Goal: Task Accomplishment & Management: Use online tool/utility

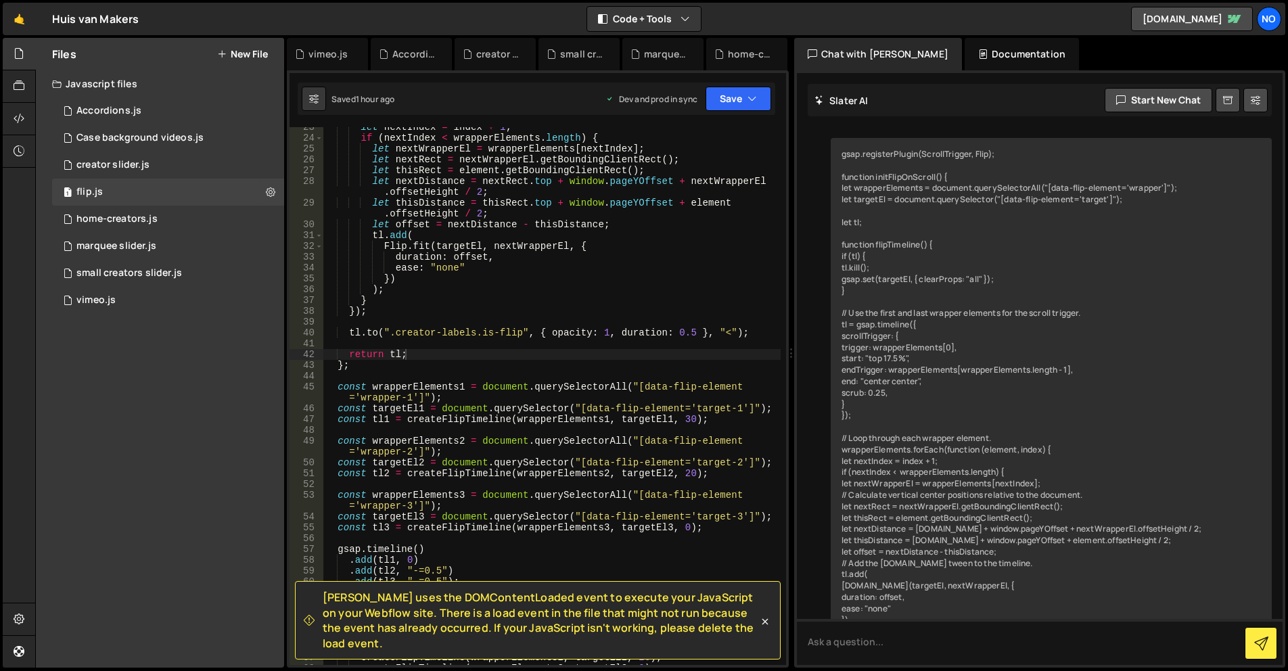
scroll to position [24613, 0]
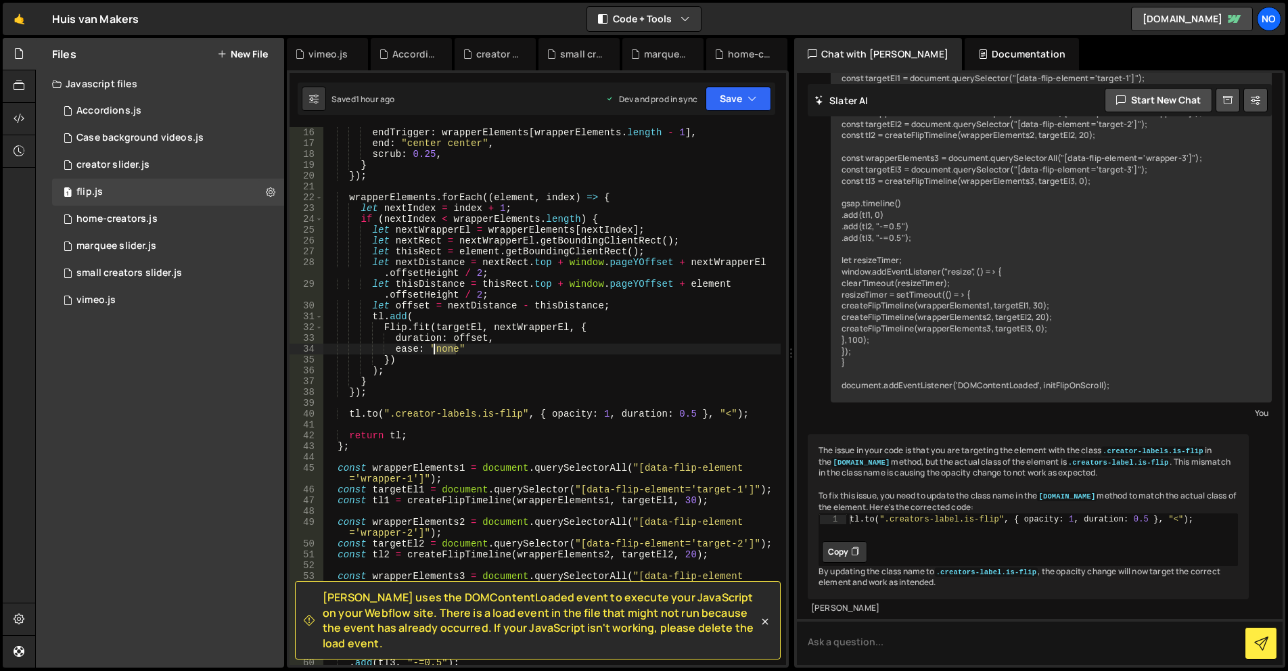
drag, startPoint x: 456, startPoint y: 348, endPoint x: 641, endPoint y: 313, distance: 188.8
click at [436, 348] on div "endTrigger : wrapperElements [ wrapperElements . length - 1 ] , end : "center c…" at bounding box center [551, 407] width 457 height 560
click at [619, 268] on div "endTrigger : wrapperElements [ wrapperElements . length - 1 ] , end : "center c…" at bounding box center [551, 407] width 457 height 560
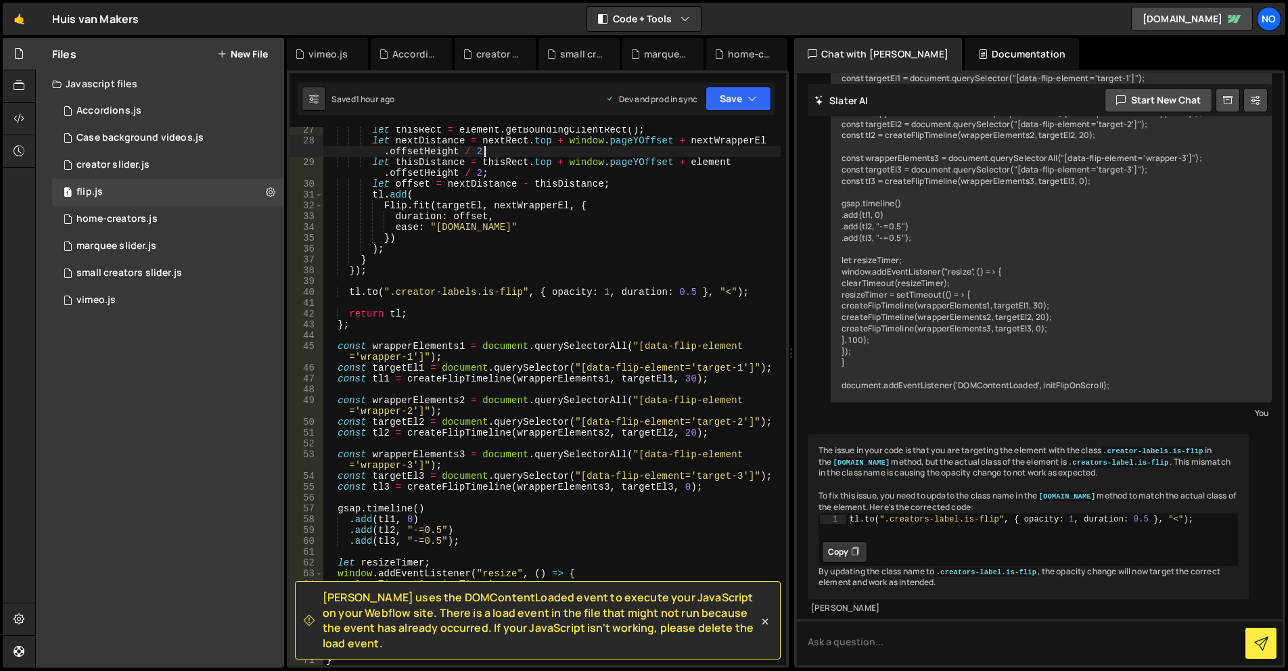
scroll to position [365, 0]
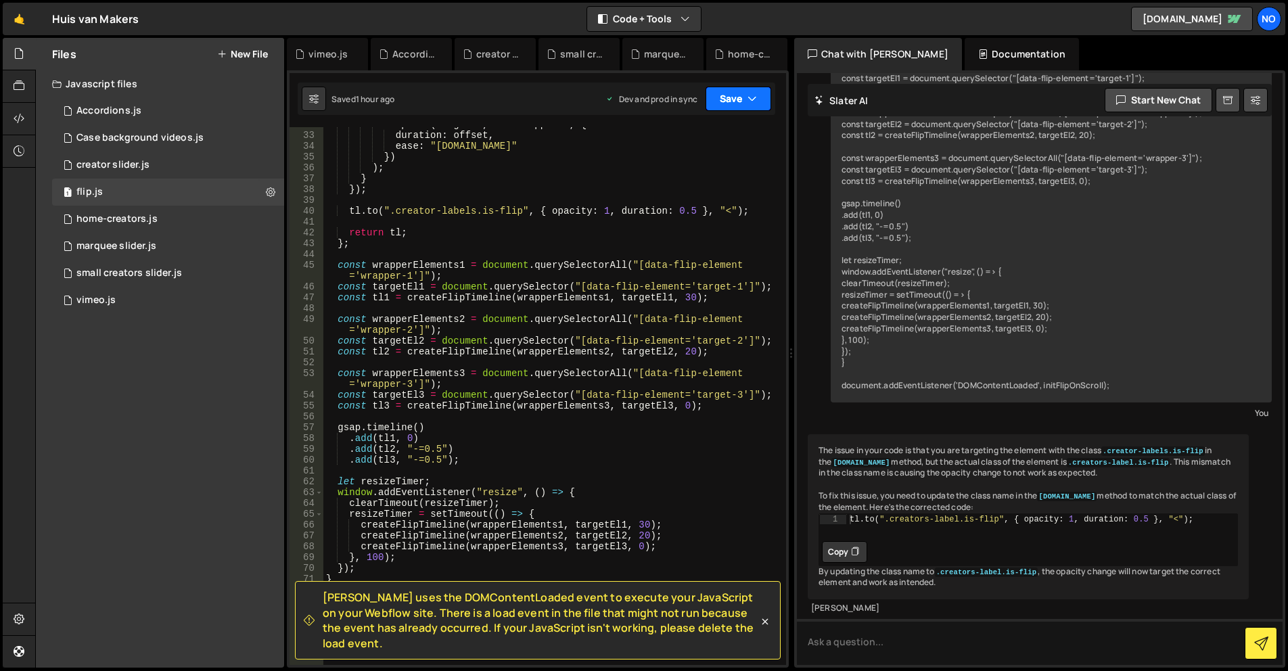
click at [744, 96] on button "Save" at bounding box center [739, 99] width 66 height 24
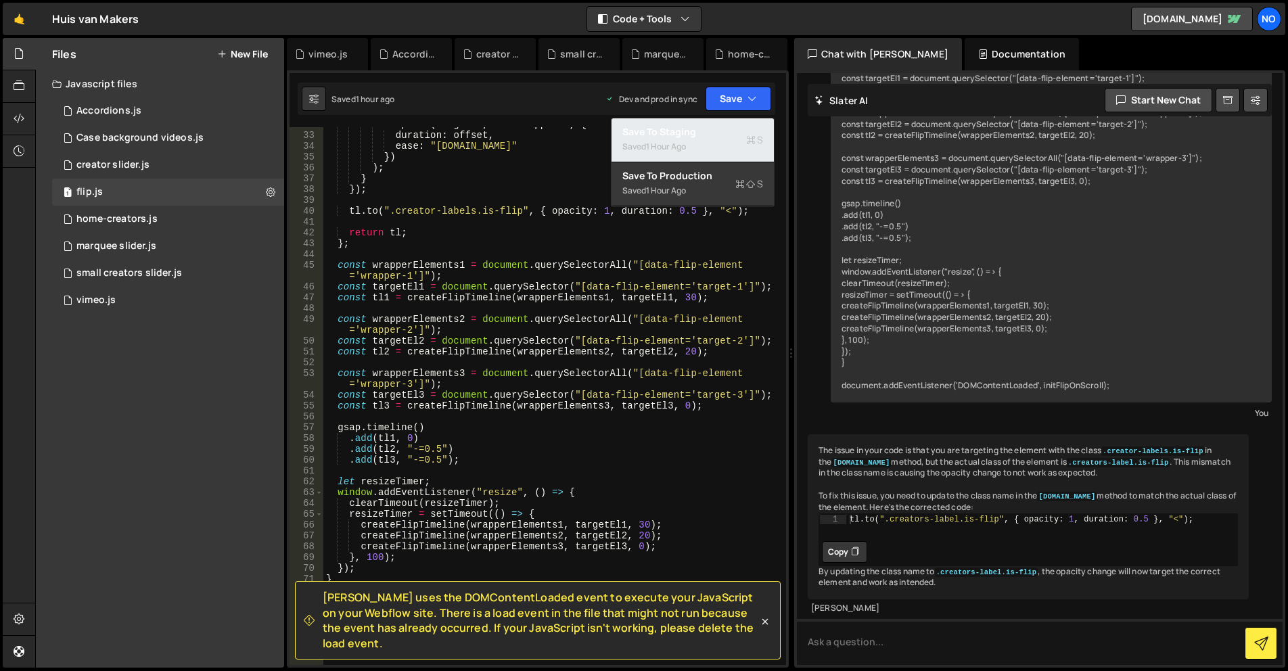
click at [714, 135] on div "Save to Staging S" at bounding box center [692, 132] width 141 height 14
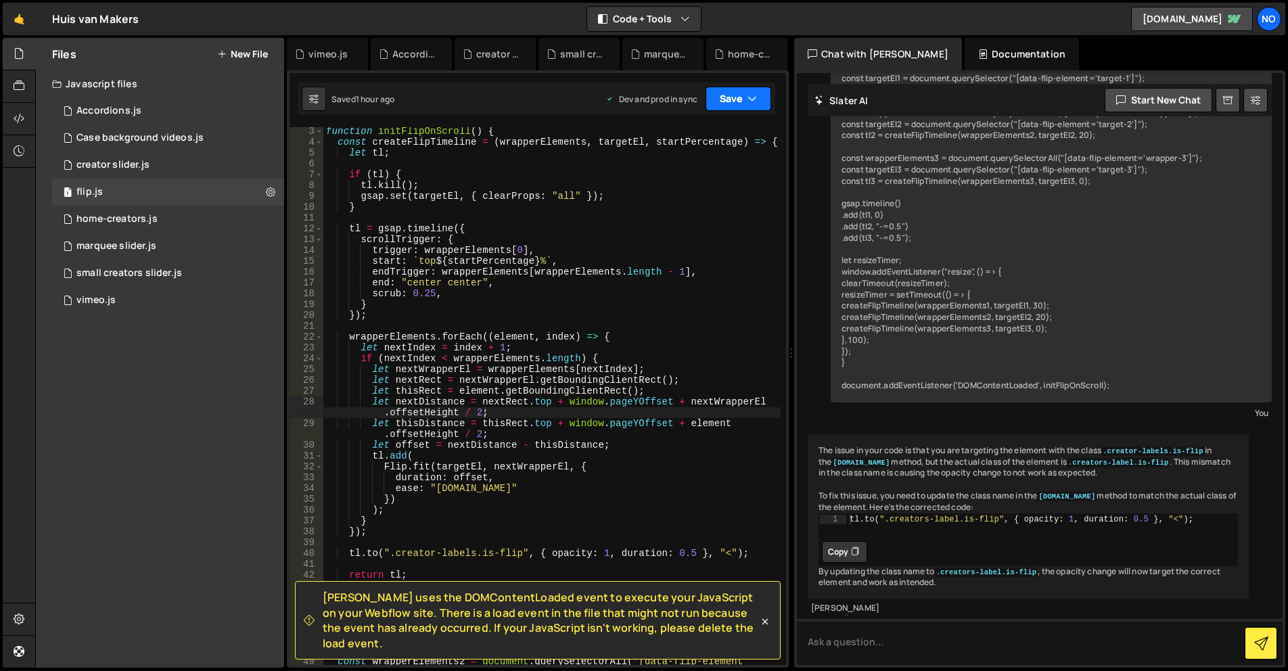
scroll to position [24, 0]
click at [726, 101] on button "Save" at bounding box center [739, 99] width 66 height 24
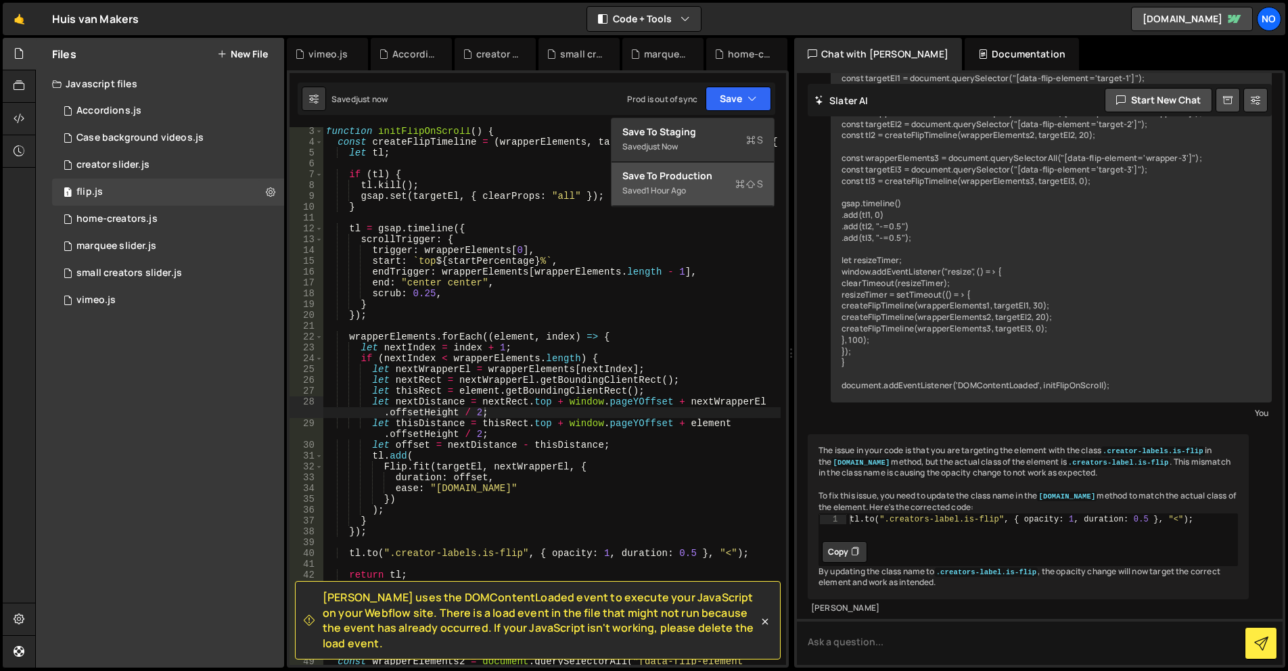
click at [694, 202] on button "Save to Production S Saved 1 hour ago" at bounding box center [693, 184] width 162 height 44
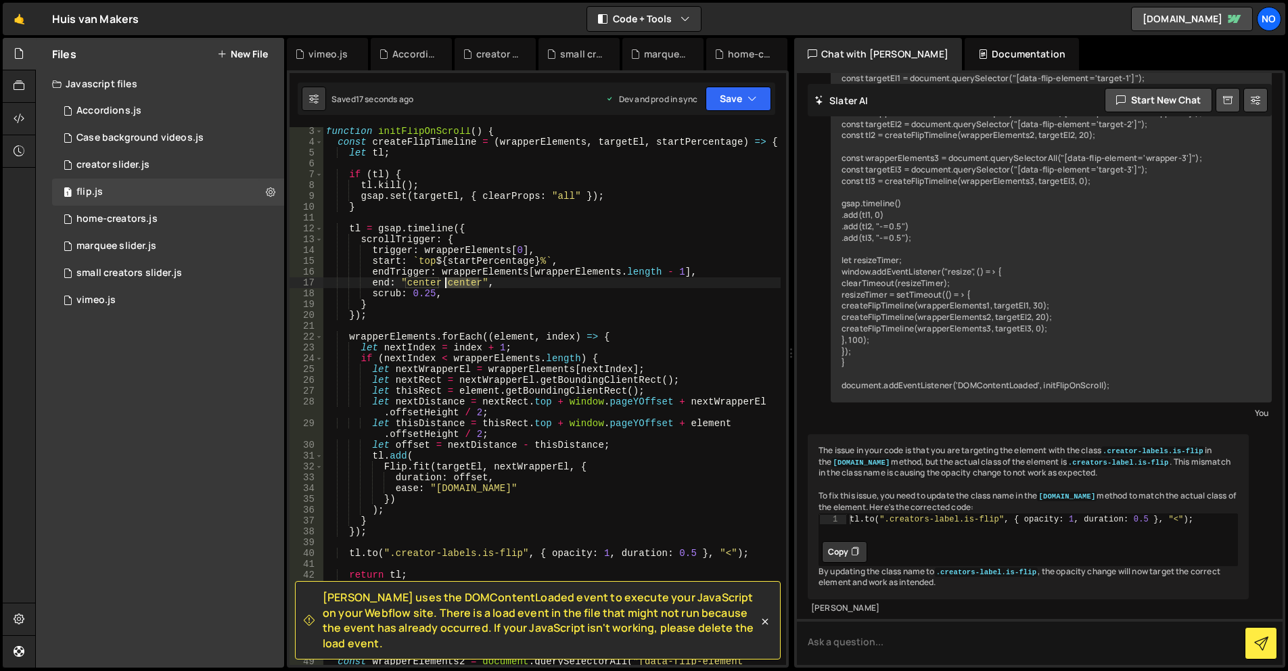
drag, startPoint x: 477, startPoint y: 283, endPoint x: 445, endPoint y: 286, distance: 31.9
click at [445, 286] on div "function initFlipOnScroll ( ) { const createFlipTimeline = ( wrapperElements , …" at bounding box center [551, 411] width 457 height 570
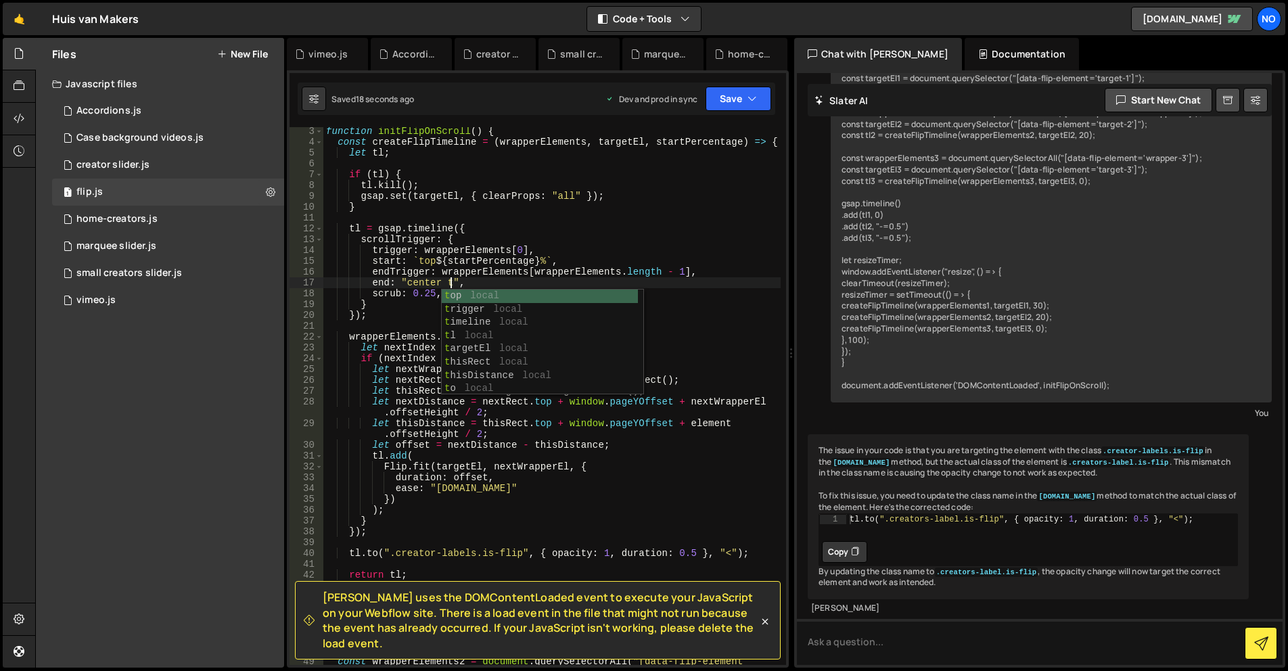
scroll to position [0, 9]
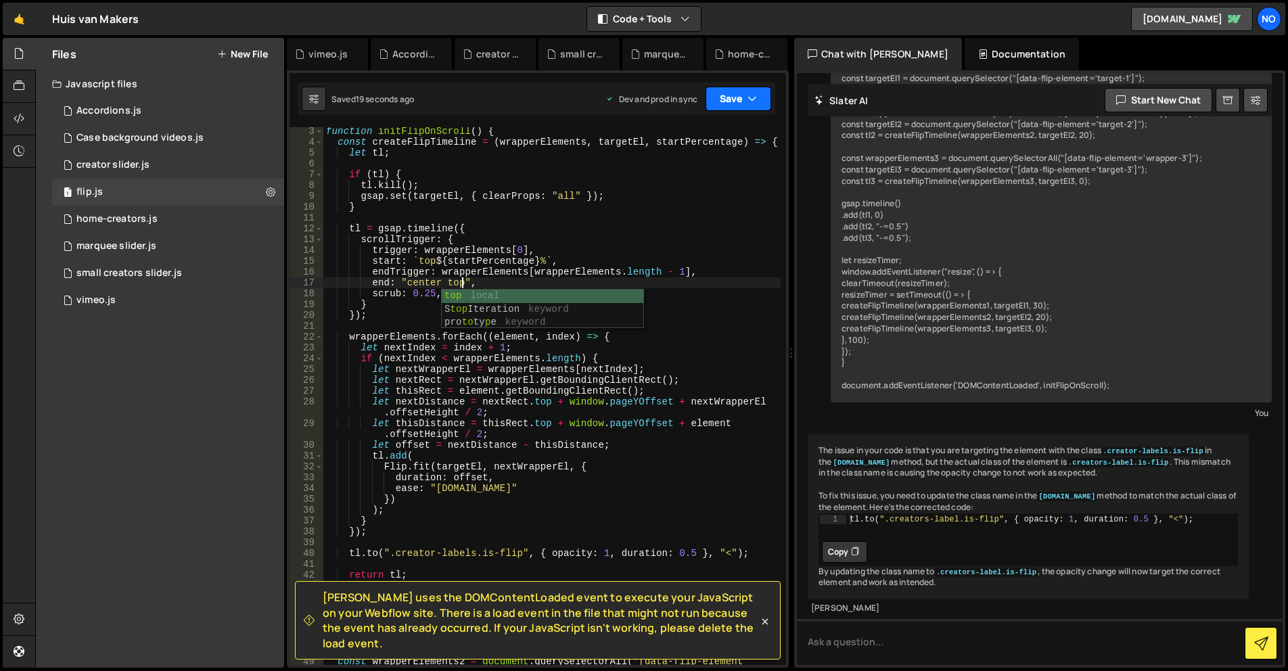
click at [725, 106] on button "Save" at bounding box center [739, 99] width 66 height 24
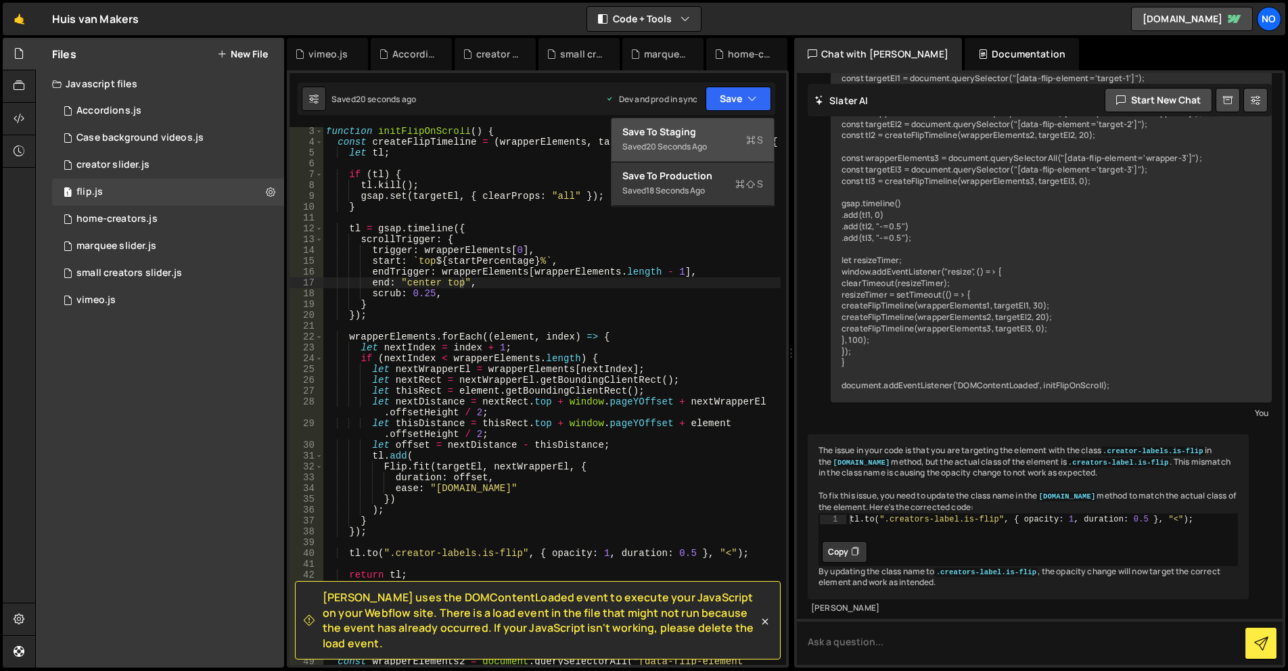
click at [725, 119] on button "Save to Staging S Saved 20 seconds ago" at bounding box center [693, 140] width 162 height 44
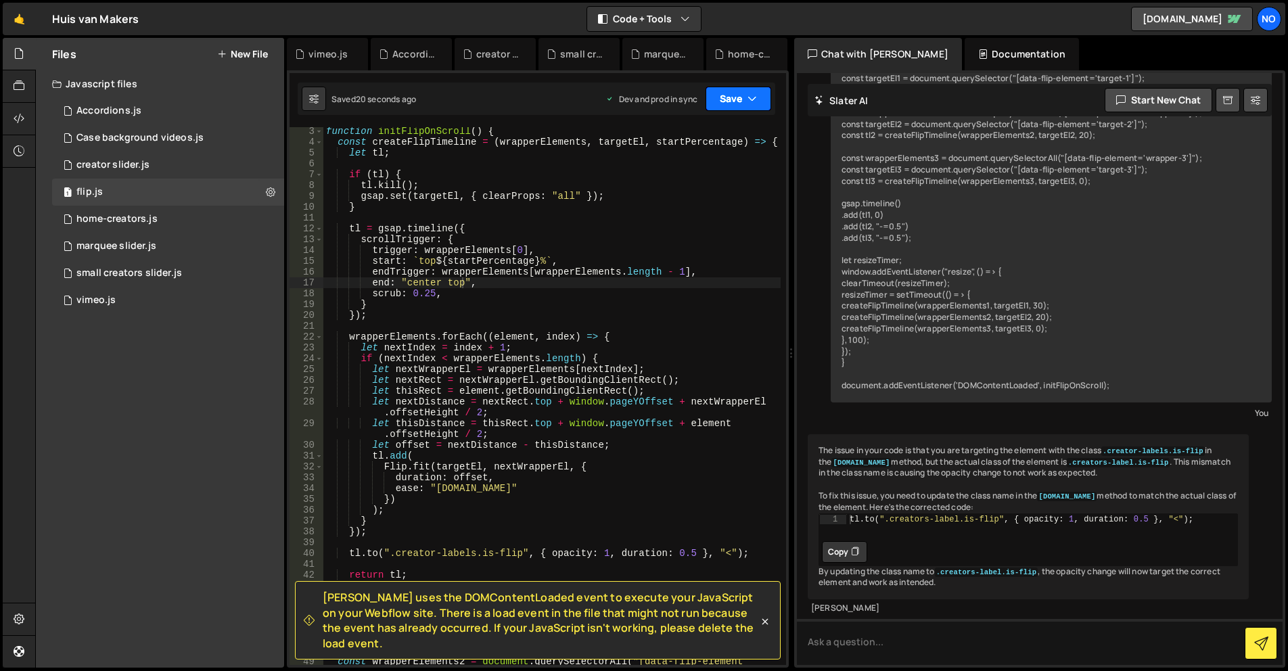
click at [736, 97] on button "Save" at bounding box center [739, 99] width 66 height 24
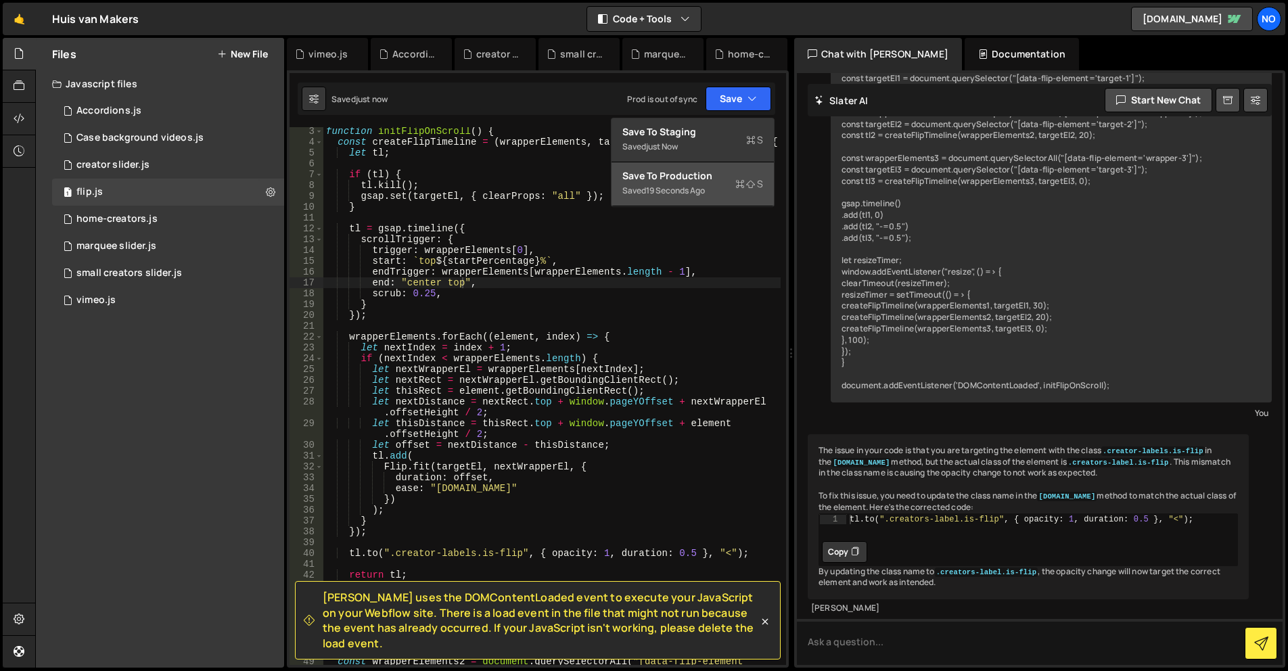
click at [718, 180] on div "Save to Production S" at bounding box center [692, 176] width 141 height 14
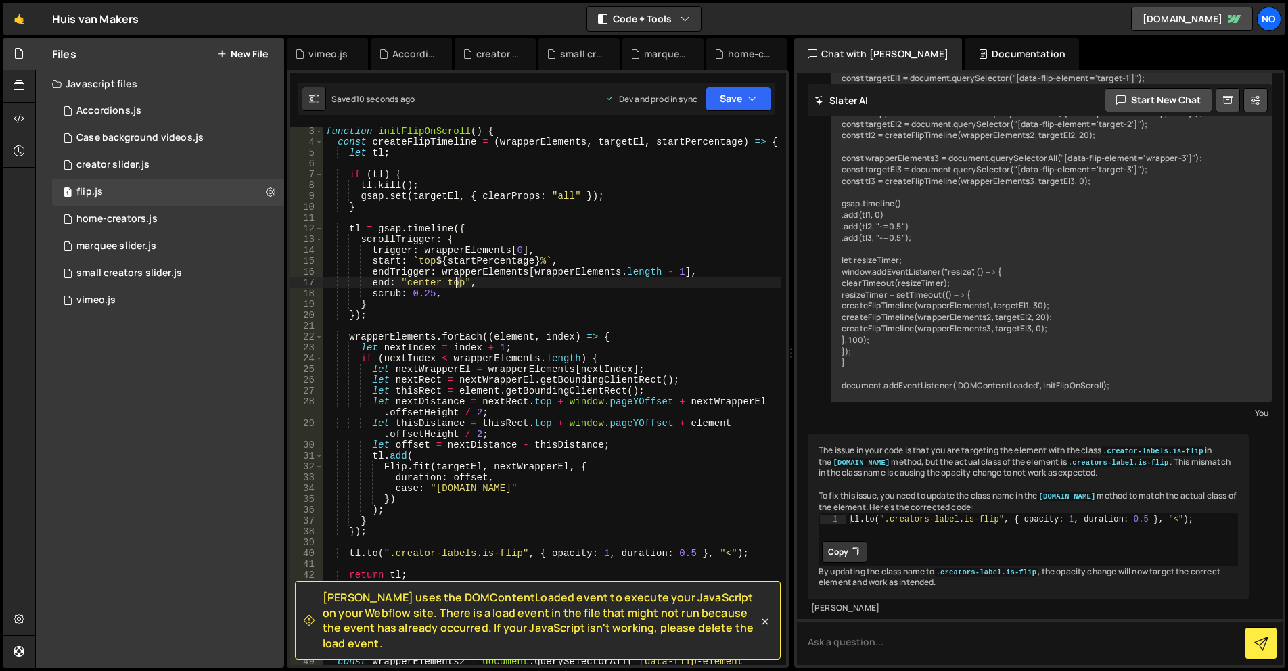
drag, startPoint x: 457, startPoint y: 283, endPoint x: 444, endPoint y: 284, distance: 12.9
click at [444, 284] on div "function initFlipOnScroll ( ) { const createFlipTimeline = ( wrapperElements , …" at bounding box center [551, 411] width 457 height 570
drag, startPoint x: 727, startPoint y: 116, endPoint x: 732, endPoint y: 106, distance: 11.2
click at [727, 116] on div "[PERSON_NAME] uses the DOMContentLoaded event to execute your JavaScript on you…" at bounding box center [538, 368] width 502 height 597
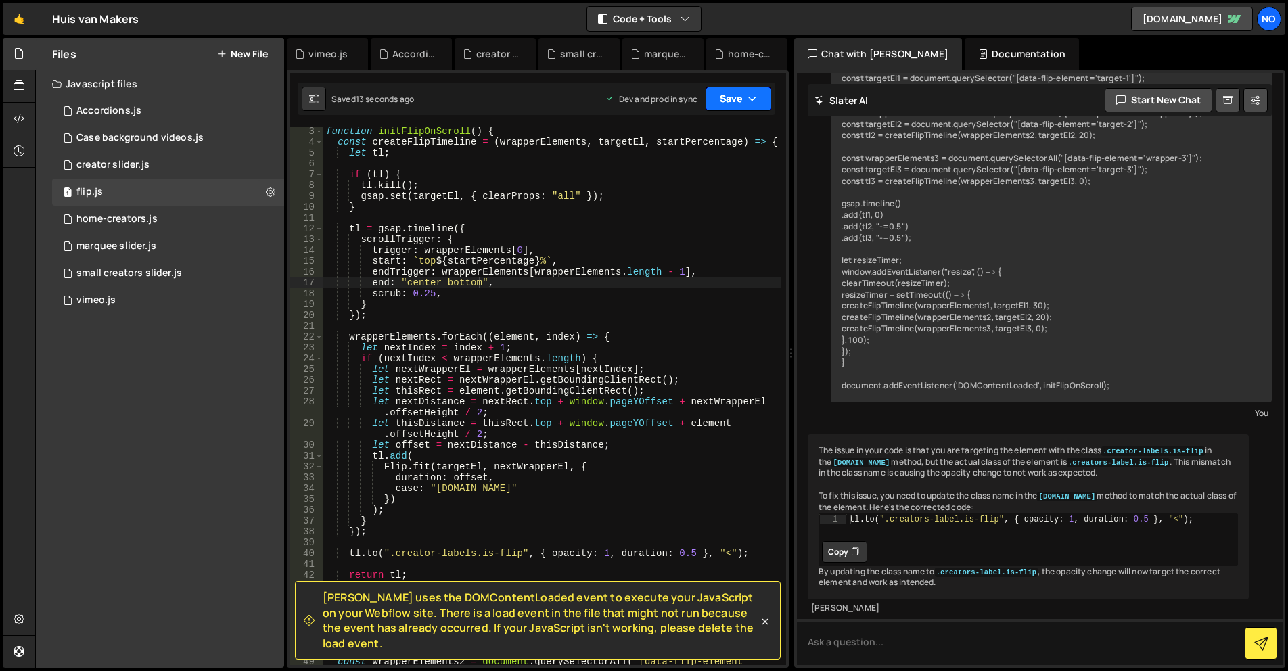
click at [733, 104] on button "Save" at bounding box center [739, 99] width 66 height 24
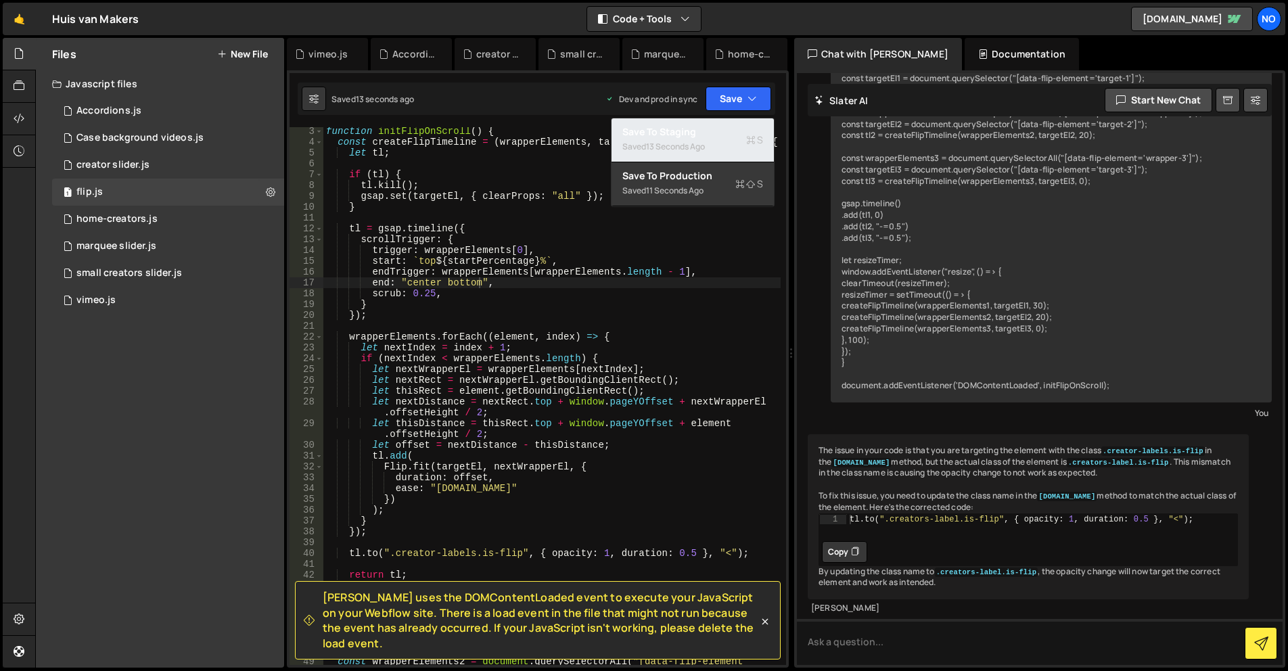
drag, startPoint x: 721, startPoint y: 124, endPoint x: 728, endPoint y: 112, distance: 13.9
click at [721, 124] on button "Save to Staging S Saved 13 seconds ago" at bounding box center [693, 140] width 162 height 44
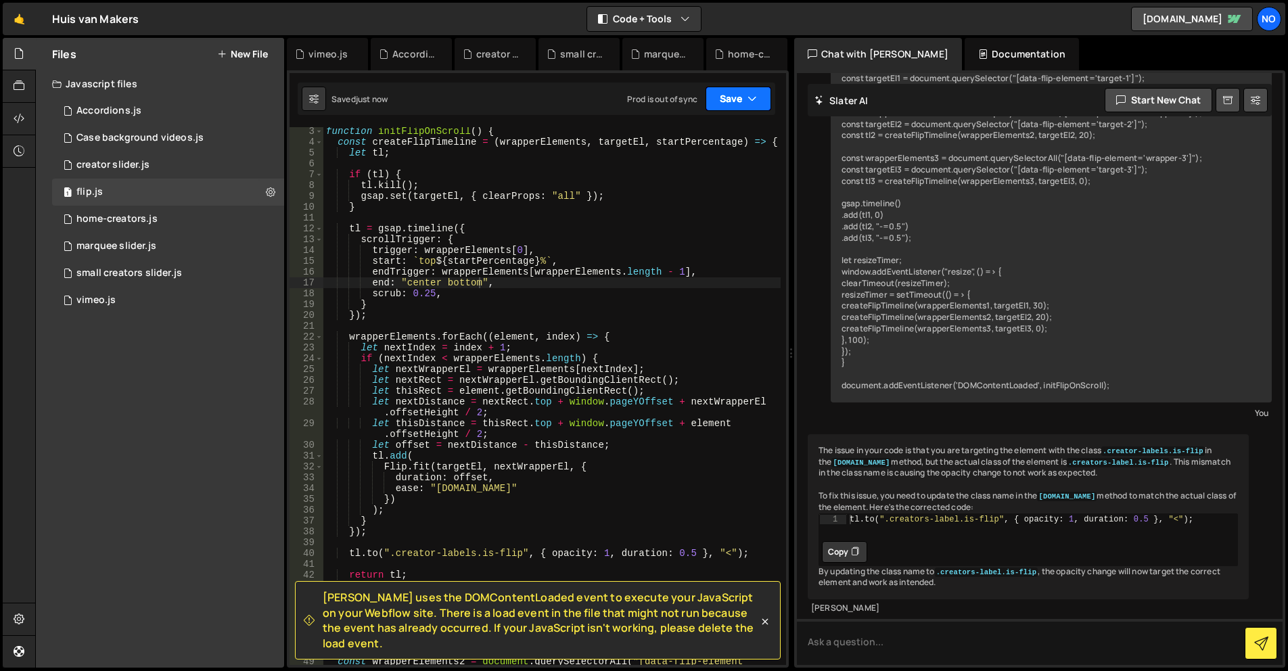
click at [737, 95] on button "Save" at bounding box center [739, 99] width 66 height 24
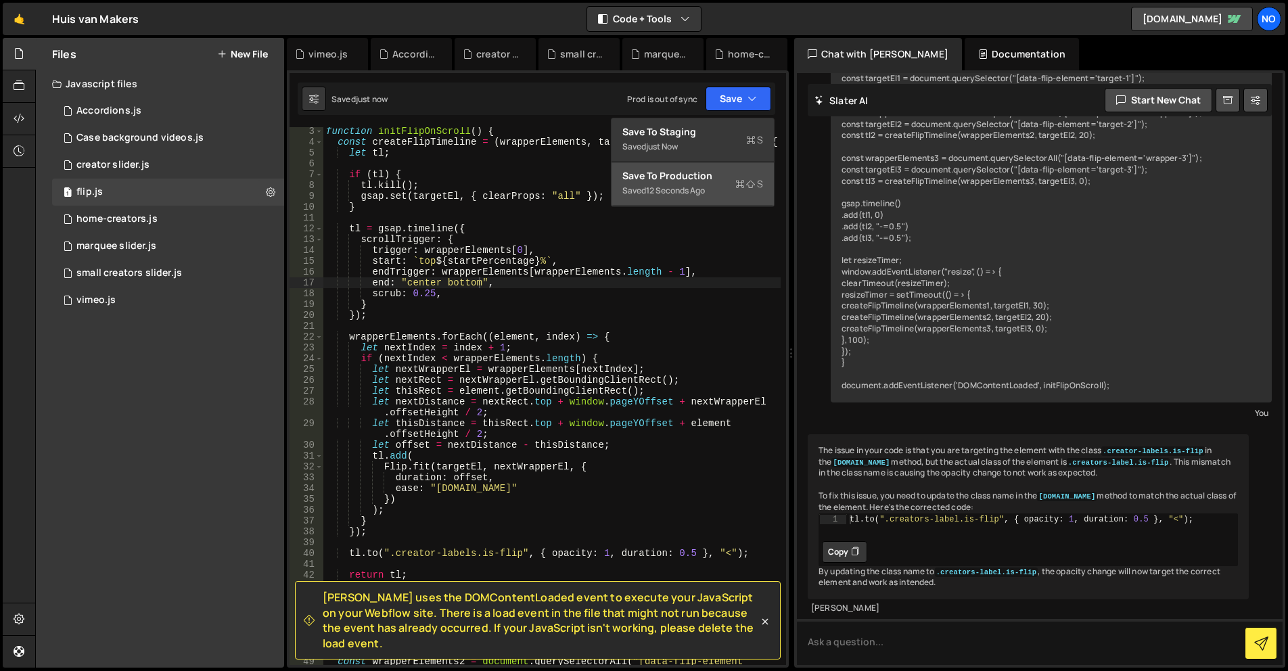
click at [702, 174] on div "Save to Production S" at bounding box center [692, 176] width 141 height 14
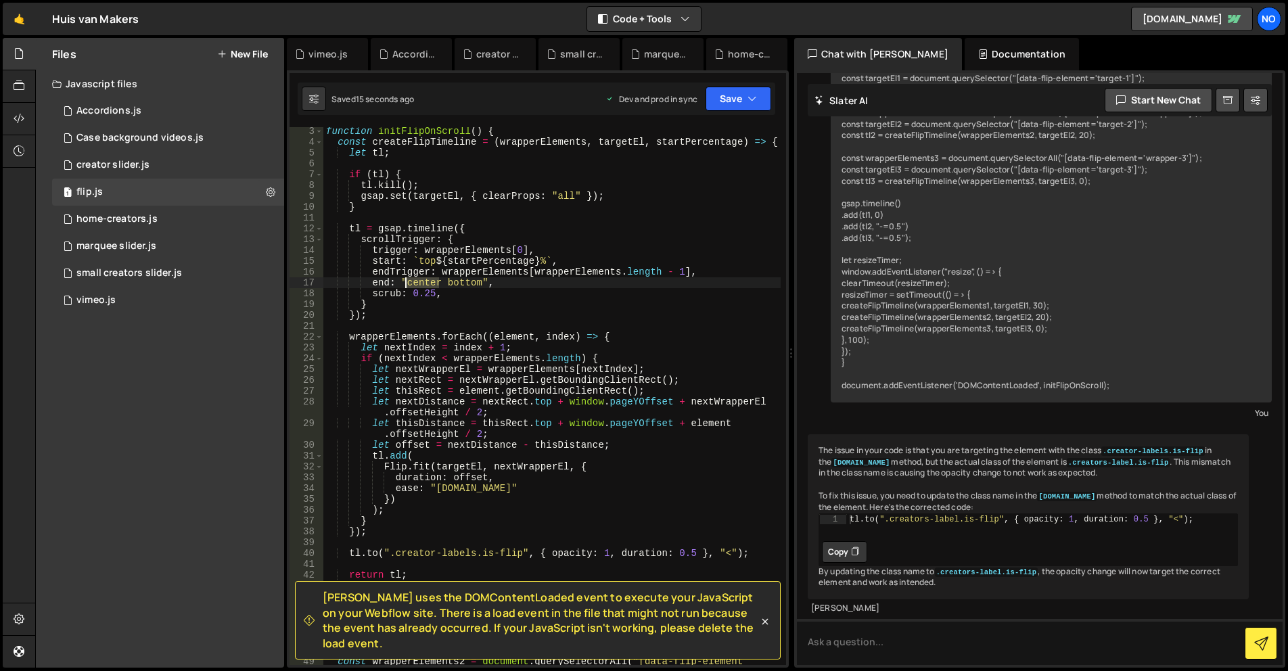
drag, startPoint x: 440, startPoint y: 281, endPoint x: 533, endPoint y: 263, distance: 95.1
click at [407, 281] on div "function initFlipOnScroll ( ) { const createFlipTimeline = ( wrapperElements , …" at bounding box center [551, 411] width 457 height 570
drag, startPoint x: 733, startPoint y: 102, endPoint x: 716, endPoint y: 121, distance: 25.4
click at [734, 102] on button "Save" at bounding box center [739, 99] width 66 height 24
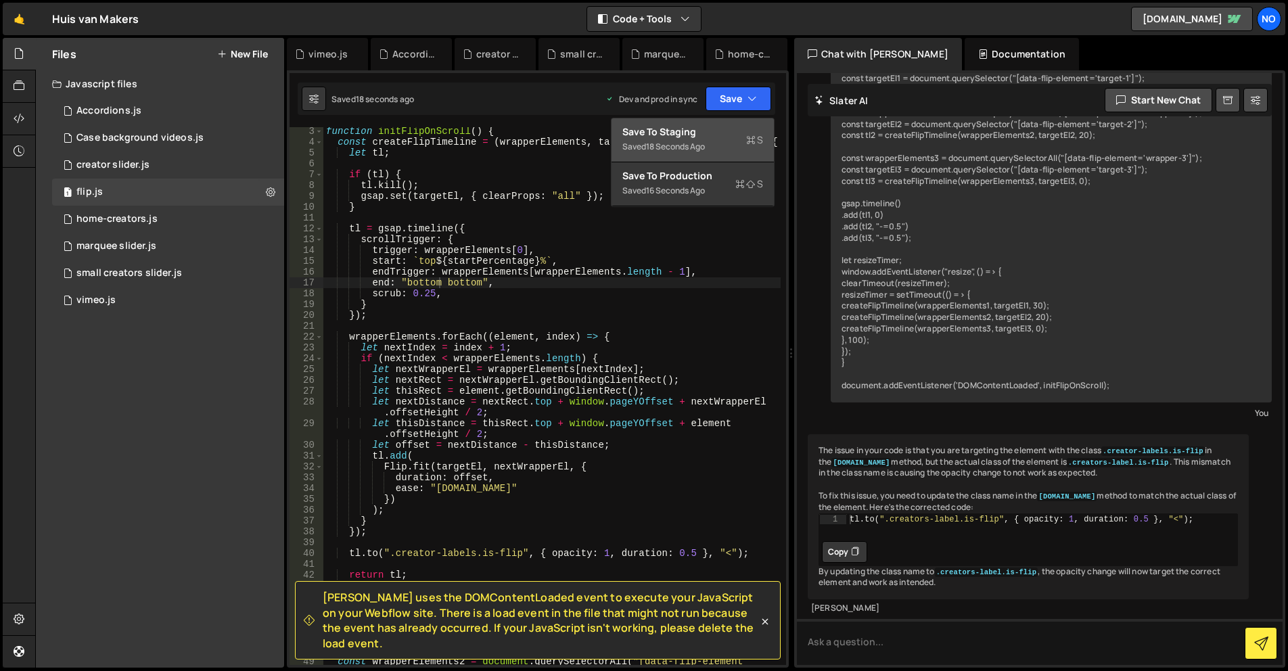
click at [716, 121] on button "Save to Staging S Saved 18 seconds ago" at bounding box center [693, 140] width 162 height 44
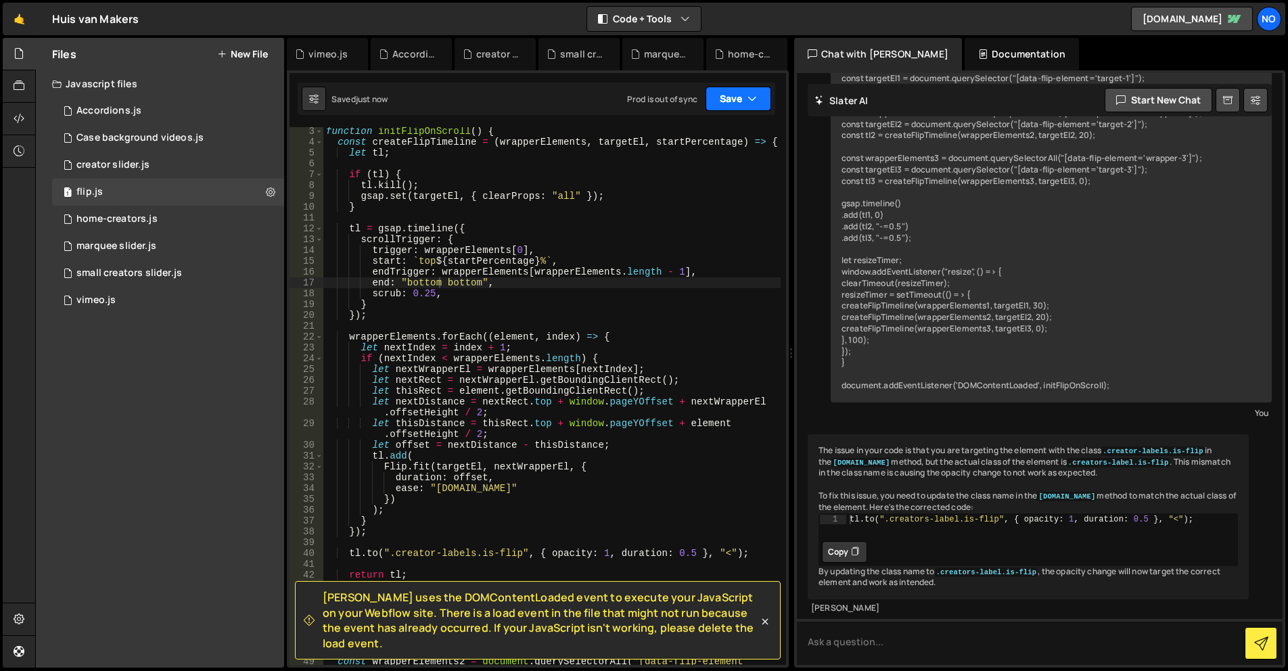
click at [725, 102] on button "Save" at bounding box center [739, 99] width 66 height 24
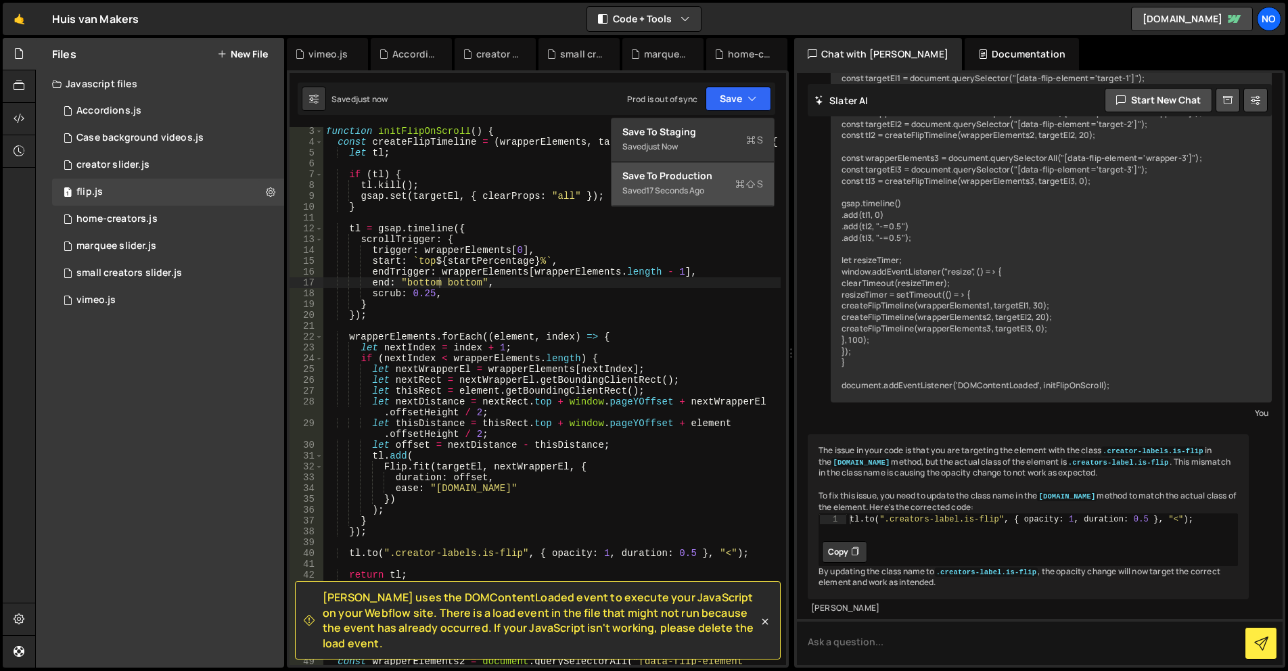
click at [708, 168] on button "Save to Production S Saved 17 seconds ago" at bounding box center [693, 184] width 162 height 44
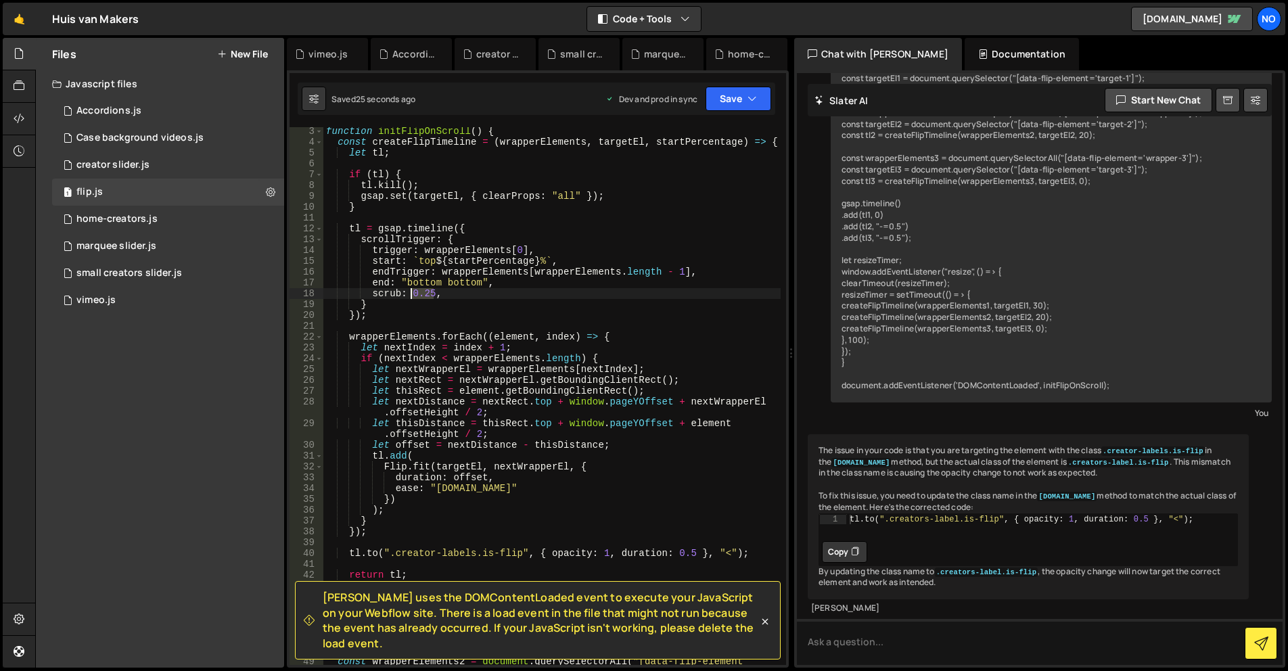
drag, startPoint x: 432, startPoint y: 294, endPoint x: 413, endPoint y: 296, distance: 19.1
click at [413, 296] on div "function initFlipOnScroll ( ) { const createFlipTimeline = ( wrapperElements , …" at bounding box center [551, 411] width 457 height 570
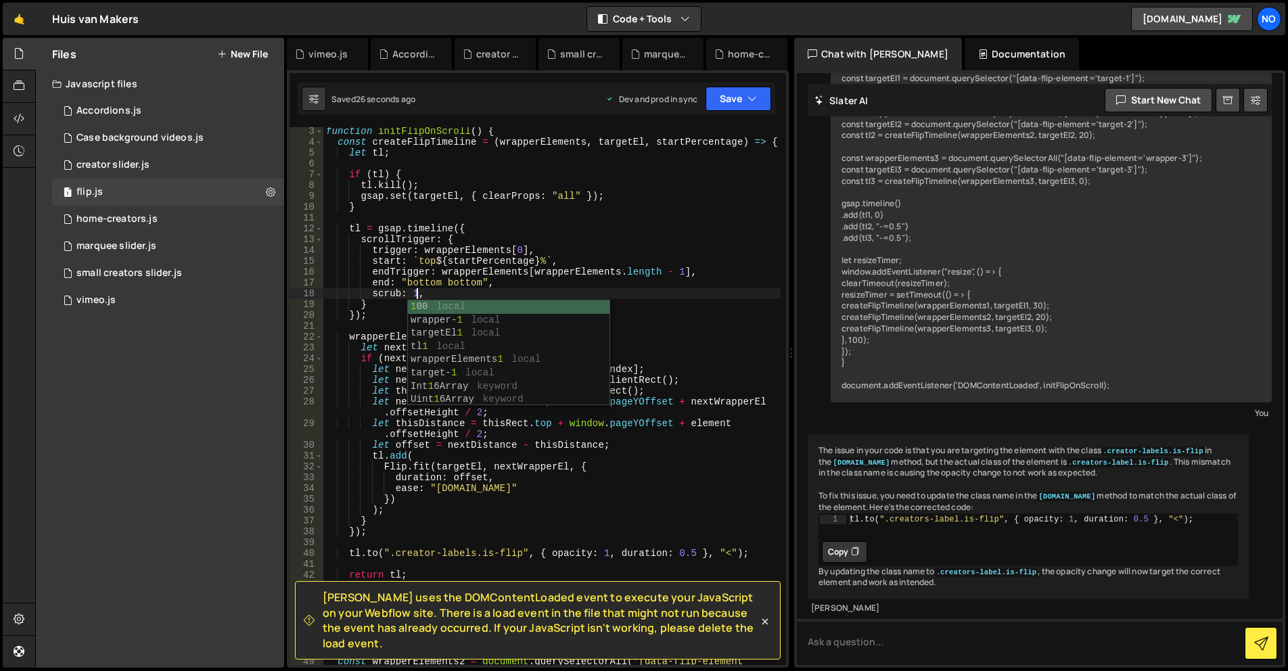
scroll to position [0, 6]
click at [726, 100] on button "Save" at bounding box center [739, 99] width 66 height 24
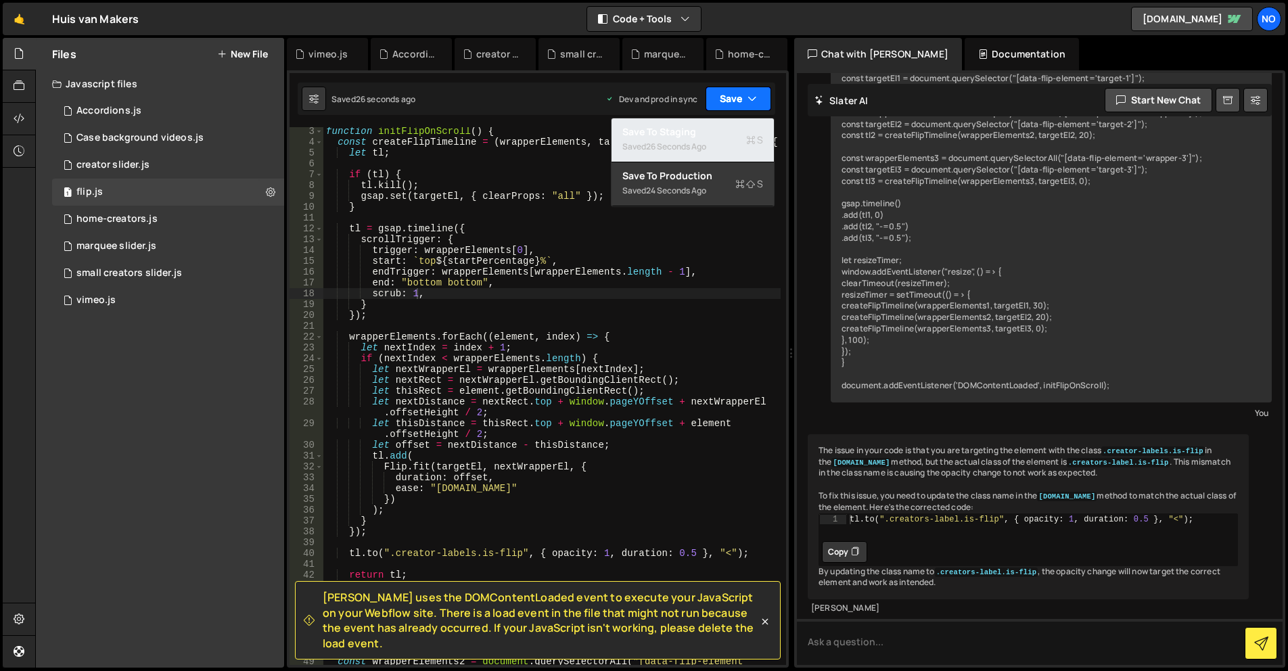
drag, startPoint x: 723, startPoint y: 133, endPoint x: 730, endPoint y: 107, distance: 27.2
click at [722, 133] on div "Save to Staging S" at bounding box center [692, 132] width 141 height 14
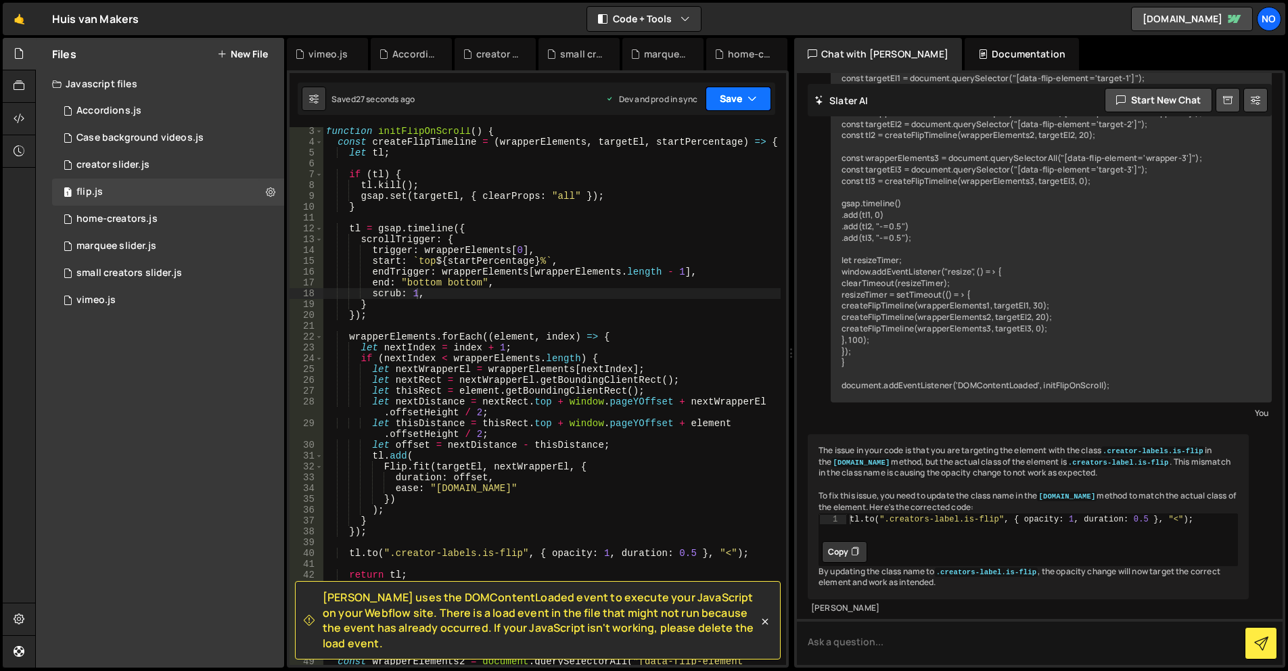
click at [731, 103] on button "Save" at bounding box center [739, 99] width 66 height 24
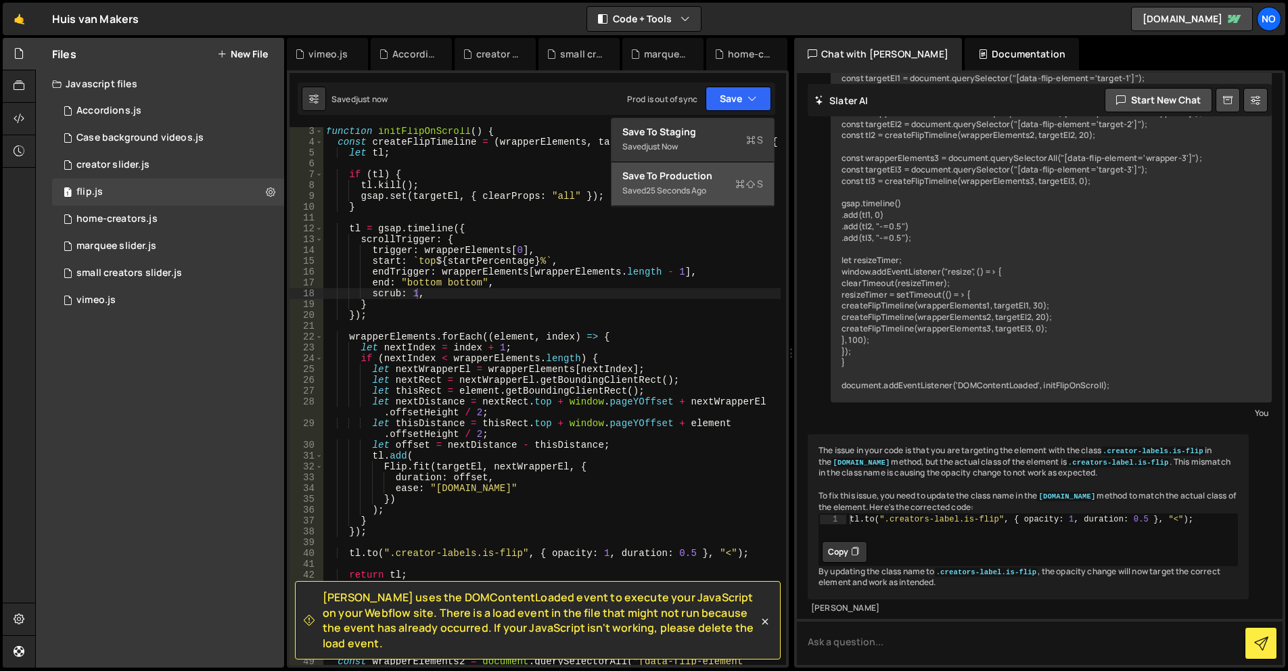
click at [706, 181] on div "Save to Production S" at bounding box center [692, 176] width 141 height 14
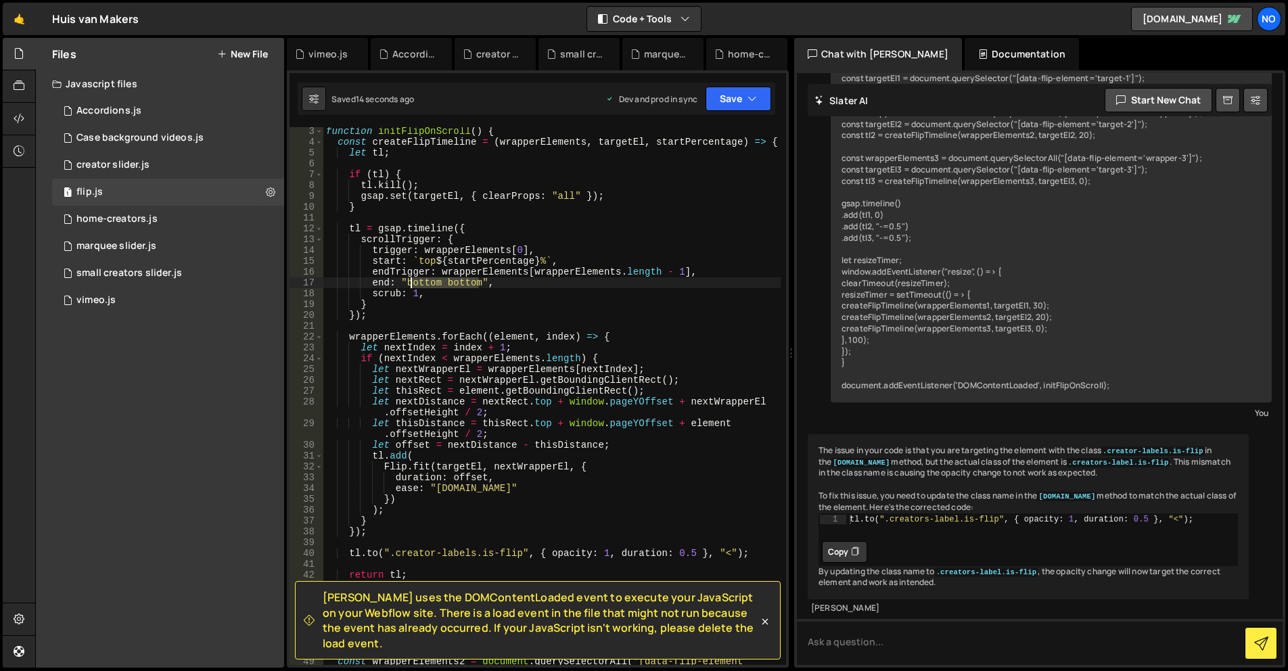
drag, startPoint x: 478, startPoint y: 286, endPoint x: 407, endPoint y: 284, distance: 70.4
click at [407, 284] on div "function initFlipOnScroll ( ) { const createFlipTimeline = ( wrapperElements , …" at bounding box center [551, 411] width 457 height 570
drag, startPoint x: 741, startPoint y: 79, endPoint x: 739, endPoint y: 97, distance: 17.7
click at [741, 79] on div "[PERSON_NAME] uses the DOMContentLoaded event to execute your JavaScript on you…" at bounding box center [538, 368] width 502 height 597
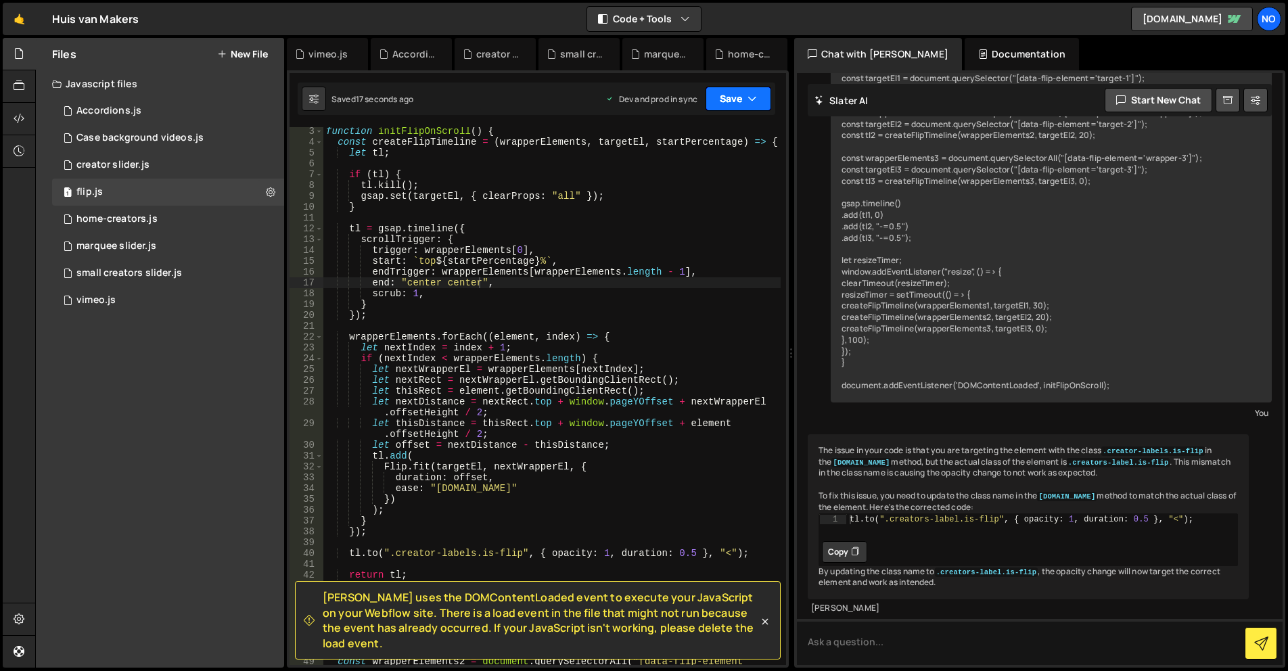
click at [739, 98] on button "Save" at bounding box center [739, 99] width 66 height 24
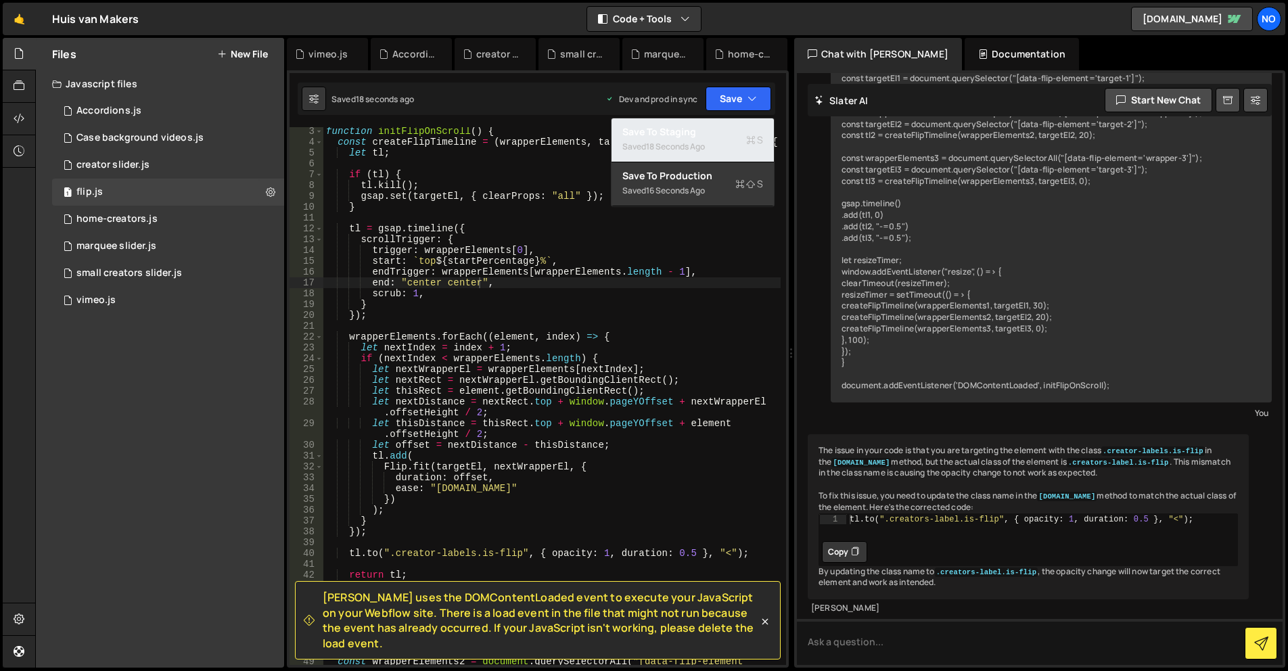
drag, startPoint x: 725, startPoint y: 129, endPoint x: 734, endPoint y: 118, distance: 14.4
click at [725, 129] on div "Save to Staging S" at bounding box center [692, 132] width 141 height 14
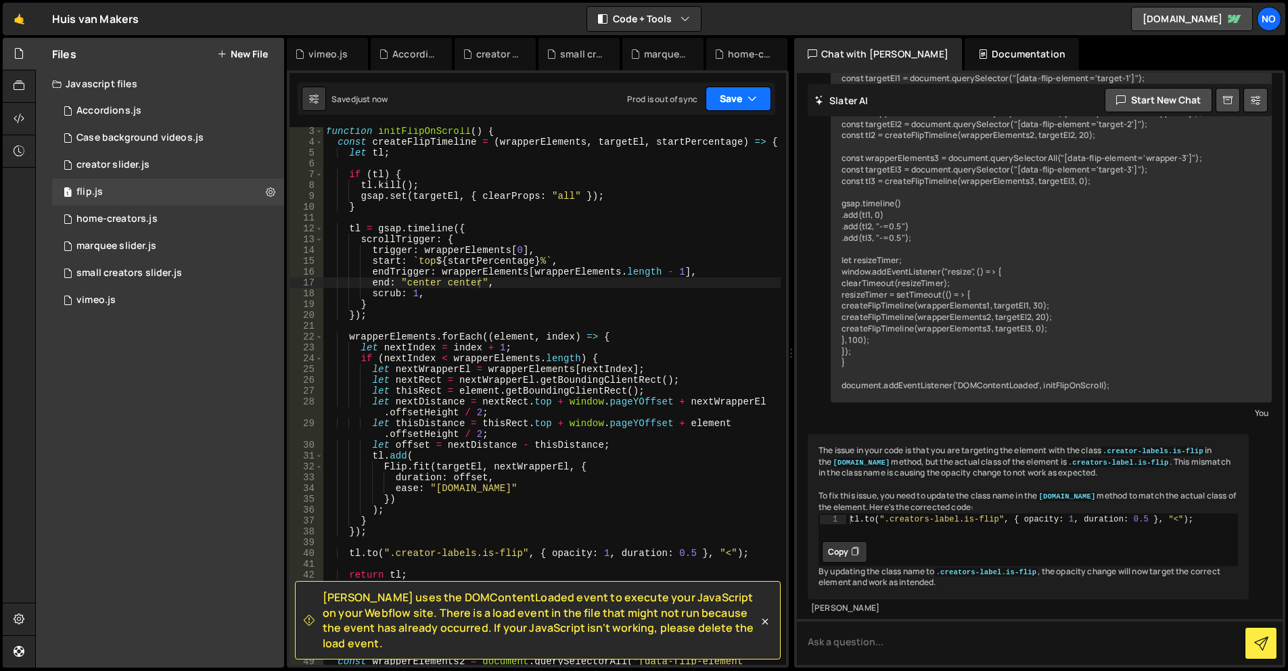
click at [739, 103] on button "Save" at bounding box center [739, 99] width 66 height 24
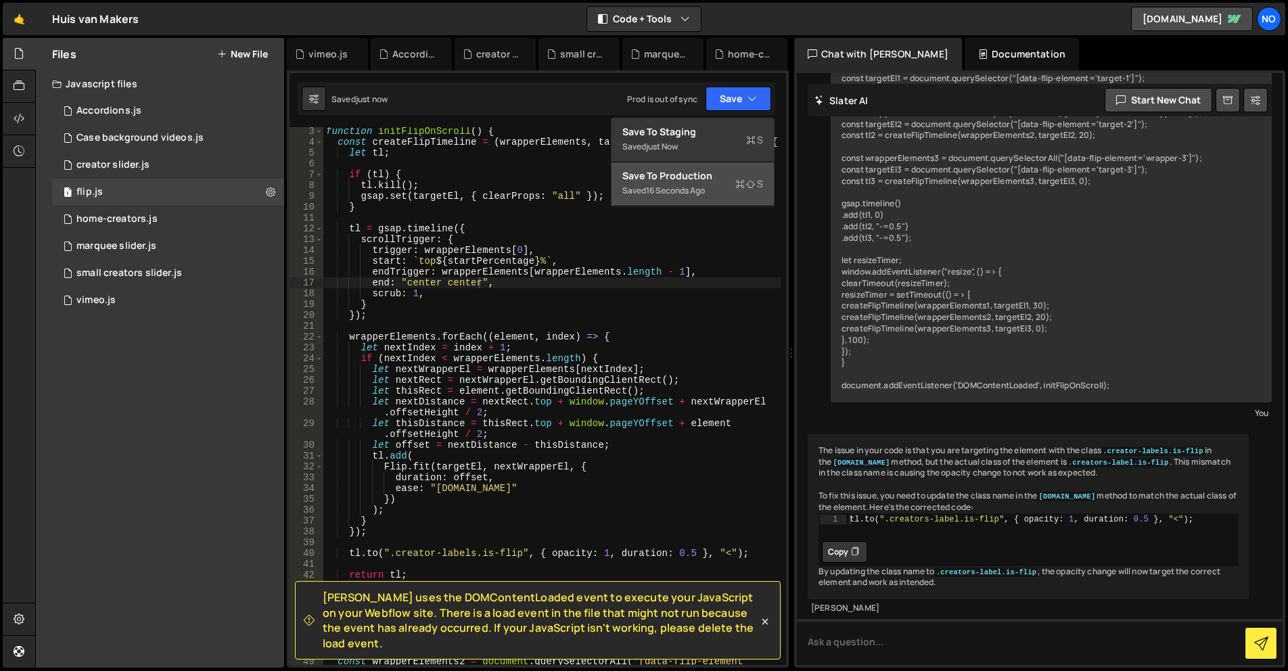
click at [708, 175] on div "Save to Production S" at bounding box center [692, 176] width 141 height 14
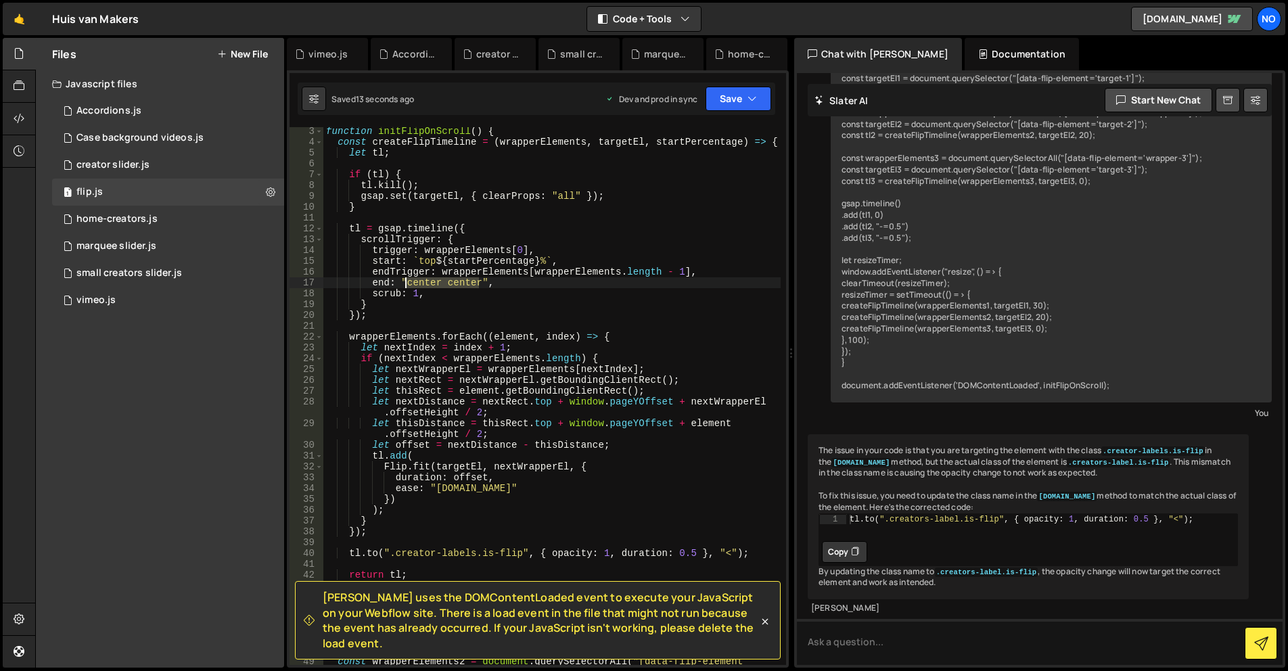
drag, startPoint x: 478, startPoint y: 283, endPoint x: 406, endPoint y: 284, distance: 72.4
click at [406, 284] on div "function initFlipOnScroll ( ) { const createFlipTimeline = ( wrapperElements , …" at bounding box center [551, 411] width 457 height 570
click at [737, 113] on div "Saved 20 seconds ago Dev and prod in sync Upgrade to Edit Save Save to Staging …" at bounding box center [537, 99] width 478 height 32
click at [739, 104] on button "Save" at bounding box center [739, 99] width 66 height 24
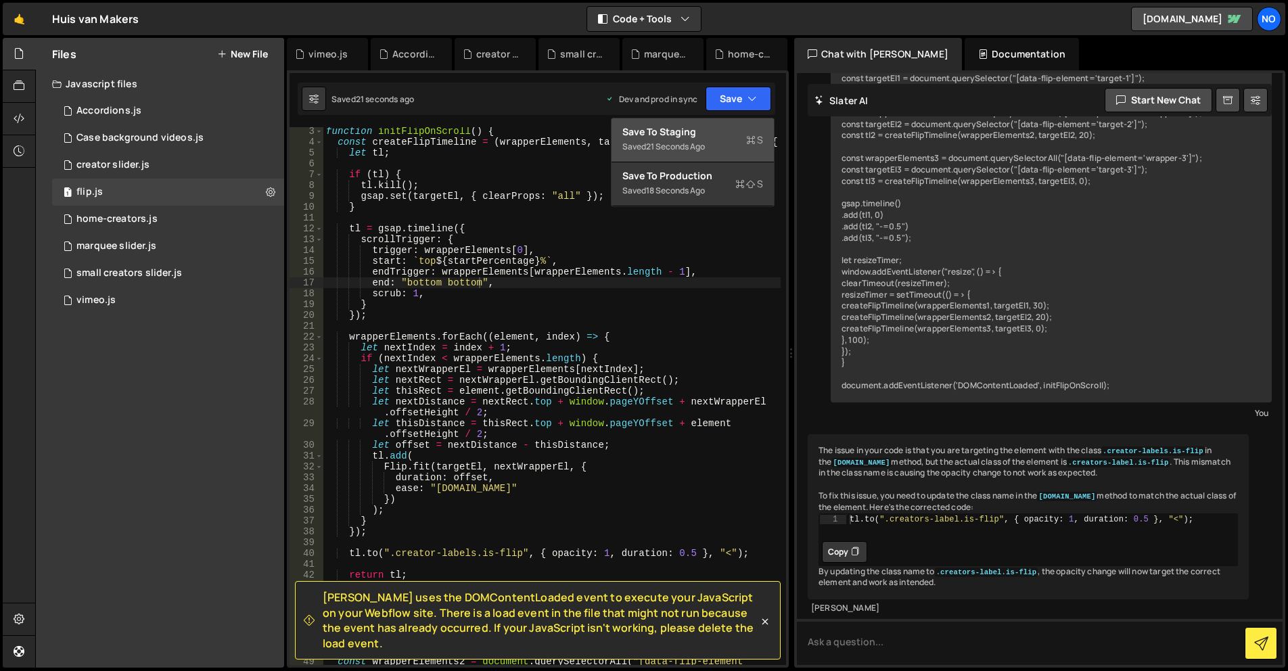
click at [739, 124] on button "Save to Staging S Saved 21 seconds ago" at bounding box center [693, 140] width 162 height 44
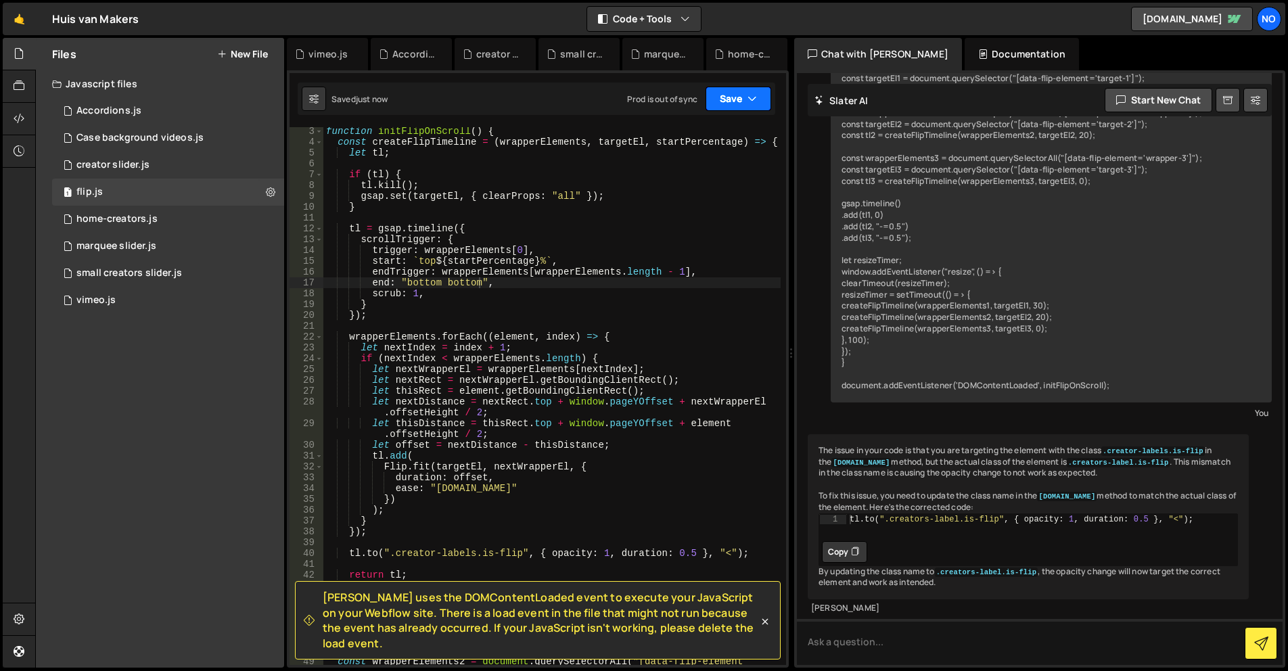
click at [746, 104] on button "Save" at bounding box center [739, 99] width 66 height 24
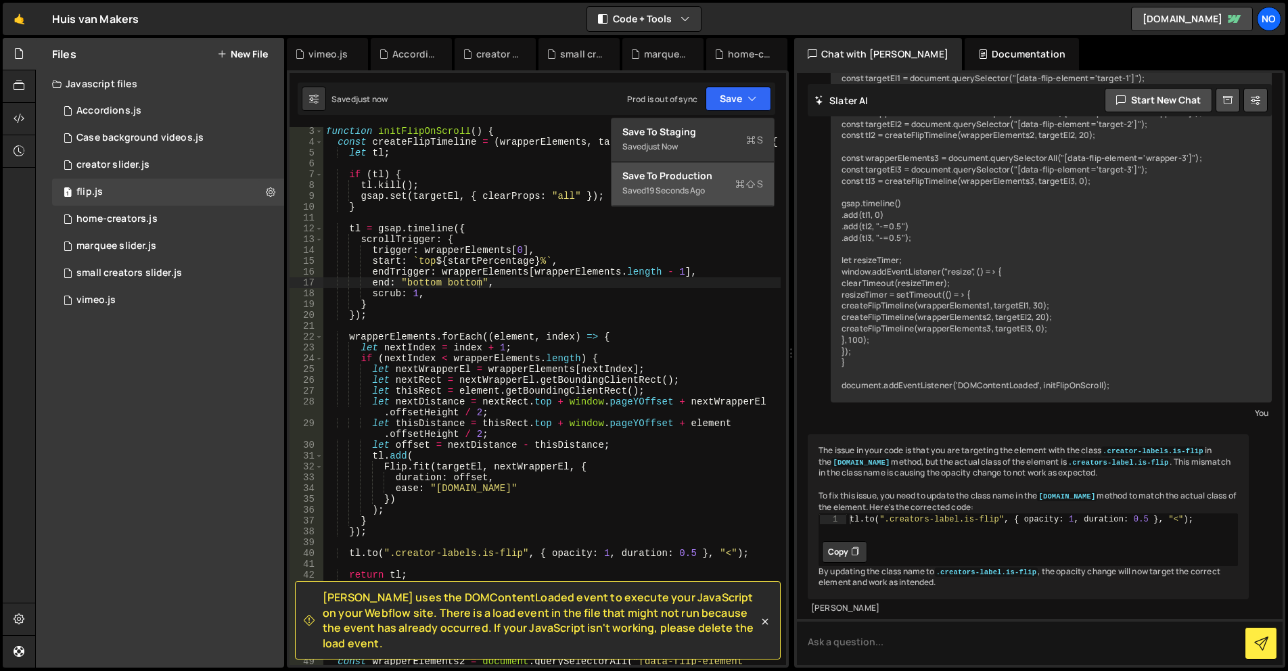
click at [719, 191] on div "Saved 19 seconds ago" at bounding box center [692, 191] width 141 height 16
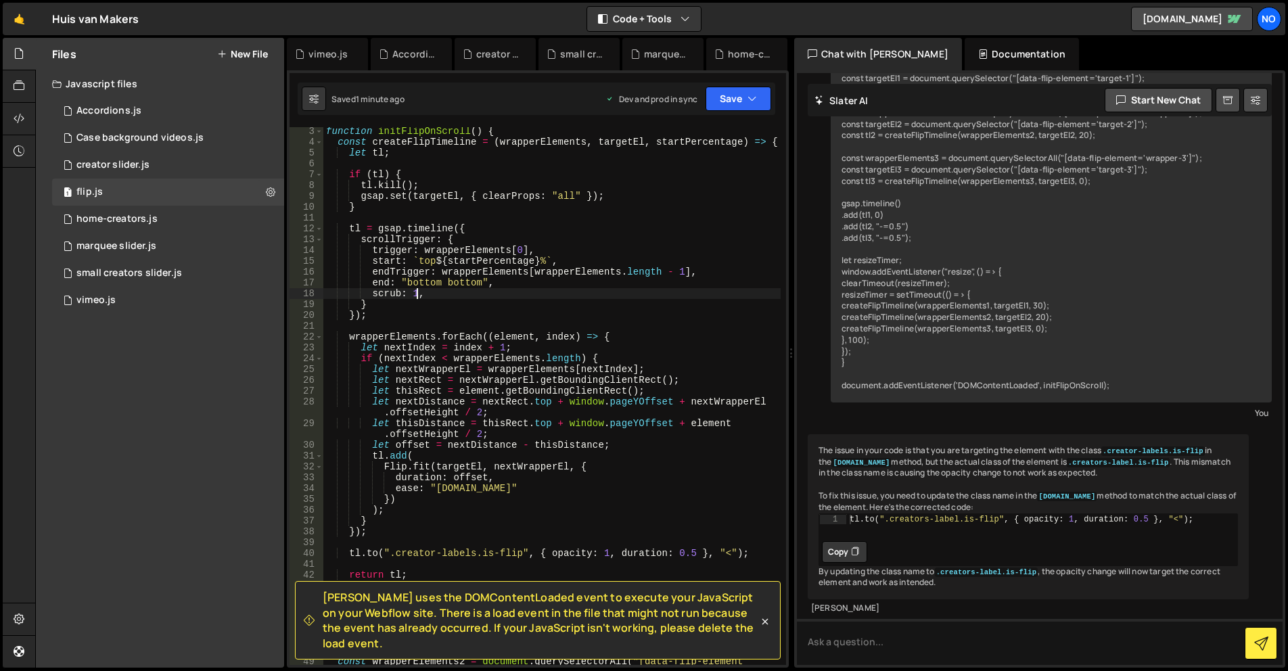
click at [416, 294] on div "function initFlipOnScroll ( ) { const createFlipTimeline = ( wrapperElements , …" at bounding box center [551, 411] width 457 height 570
type textarea "scrub: 0.75,"
click at [758, 97] on button "Save" at bounding box center [739, 99] width 66 height 24
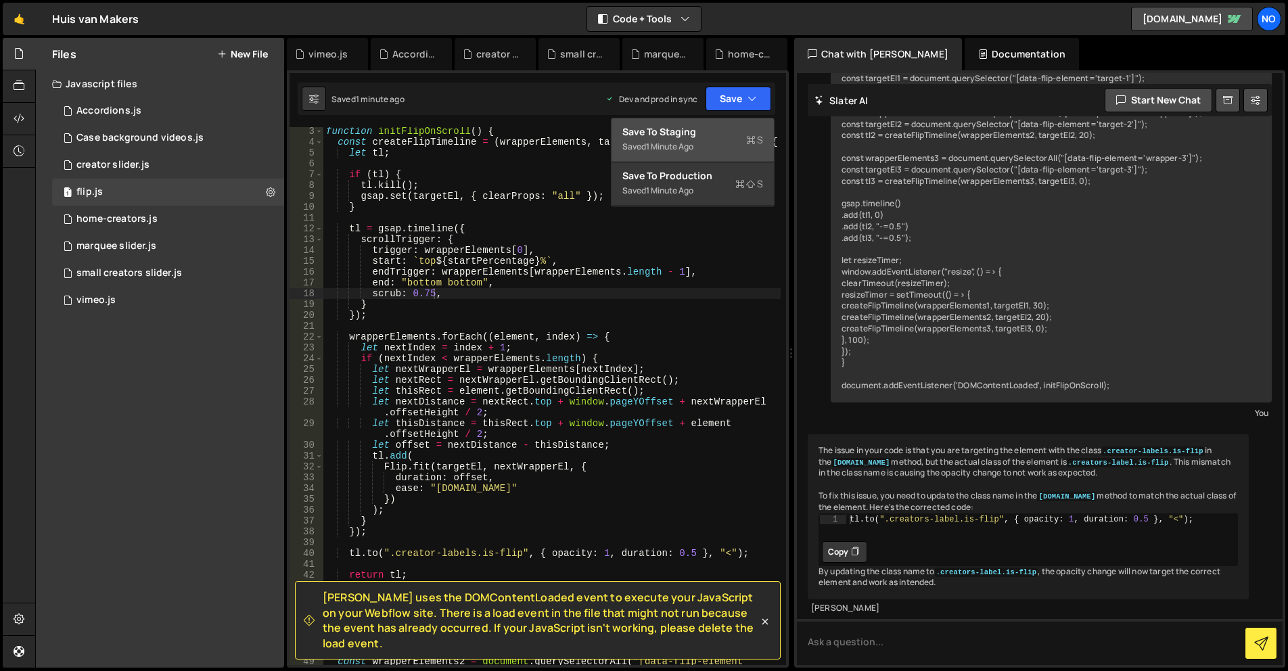
click at [750, 124] on button "Save to Staging S Saved 1 minute ago" at bounding box center [693, 140] width 162 height 44
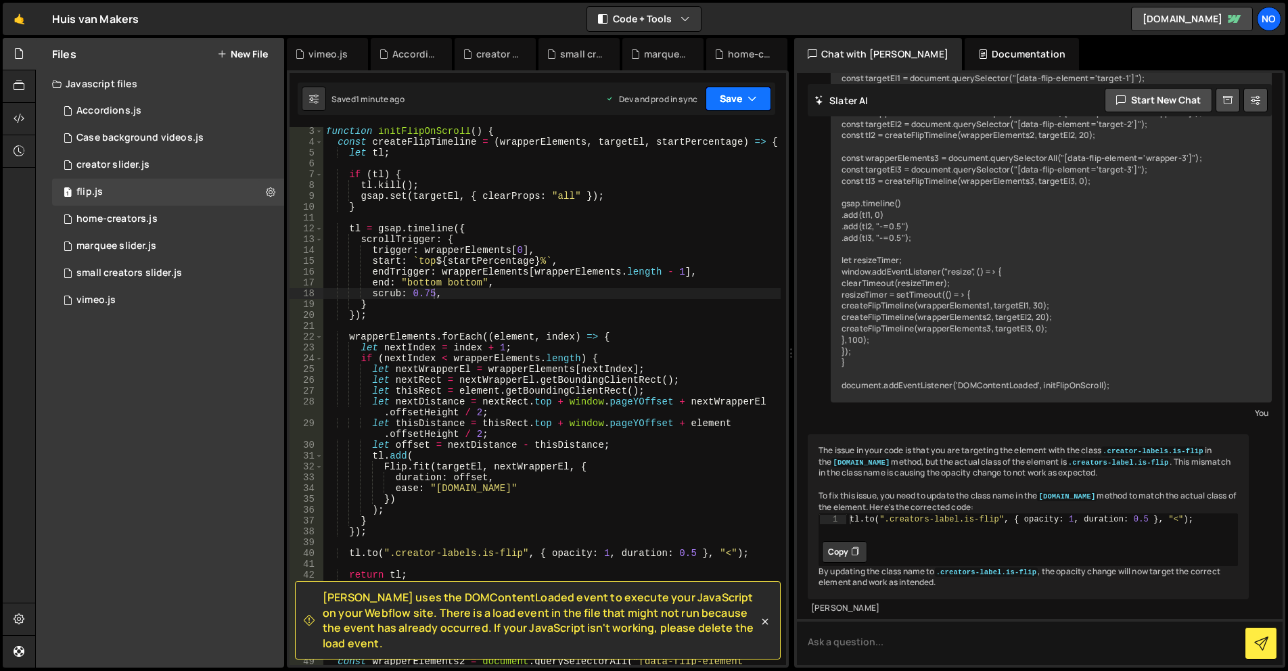
drag, startPoint x: 752, startPoint y: 101, endPoint x: 704, endPoint y: 181, distance: 93.2
click at [752, 102] on icon "button" at bounding box center [752, 99] width 9 height 14
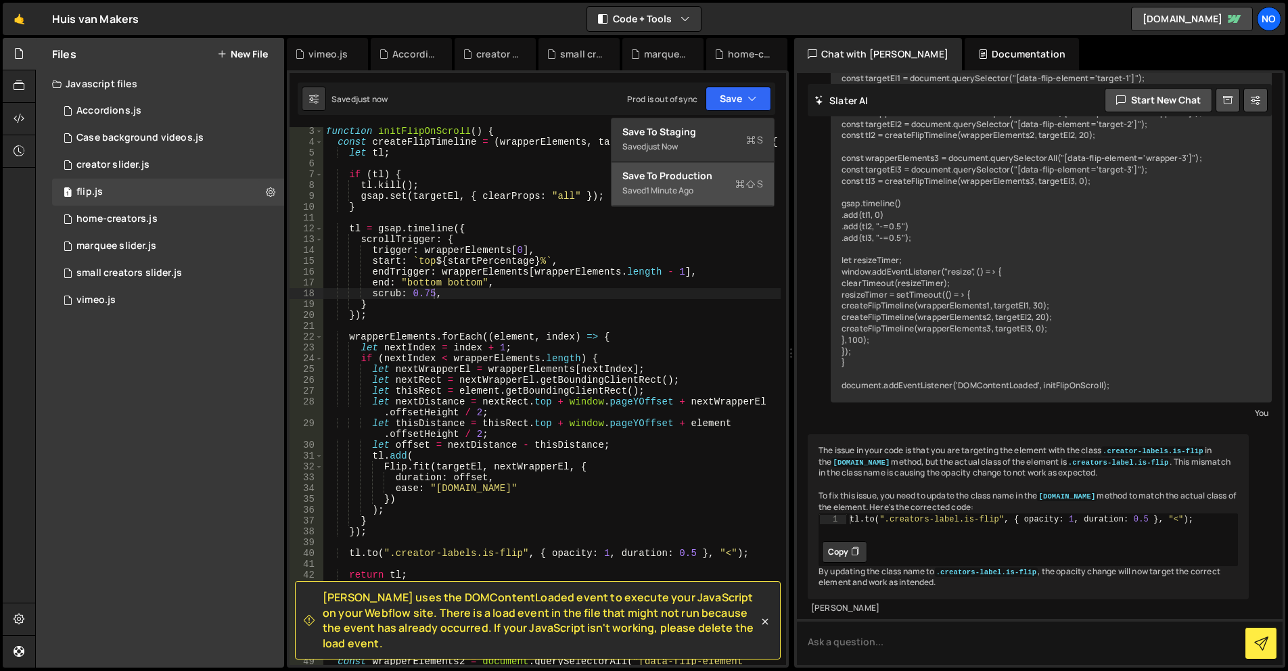
click at [704, 181] on div "Save to Production S" at bounding box center [692, 176] width 141 height 14
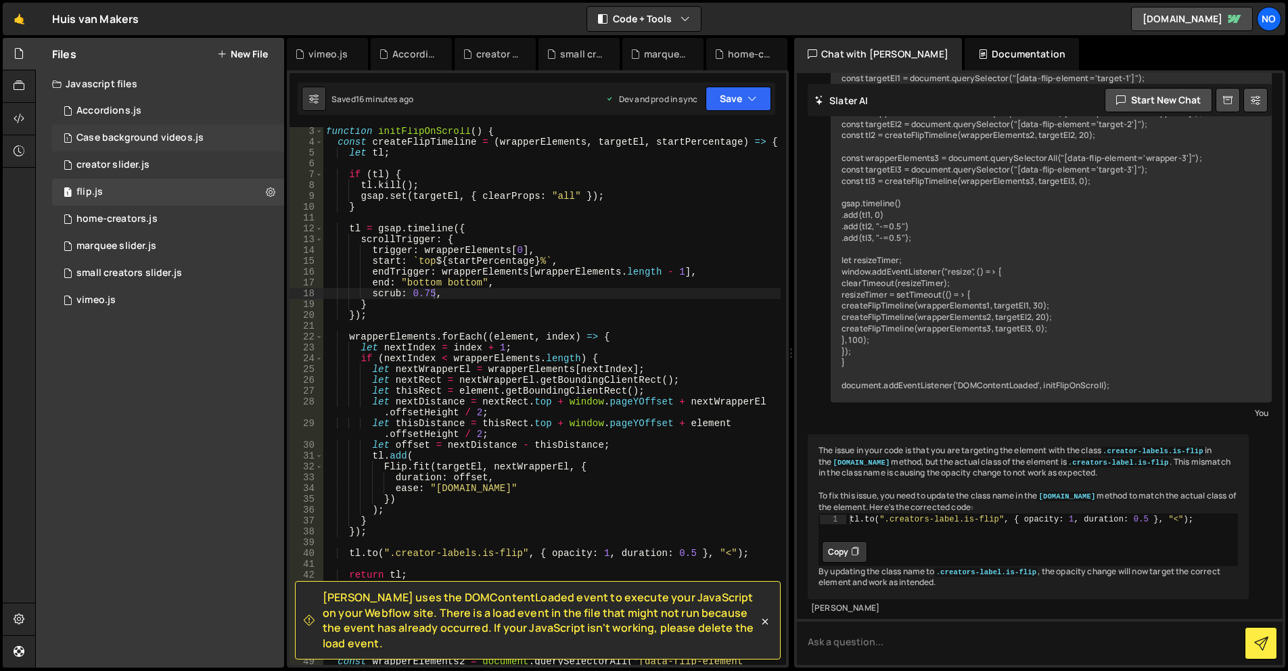
click at [170, 137] on div "Case background videos.js" at bounding box center [139, 138] width 127 height 12
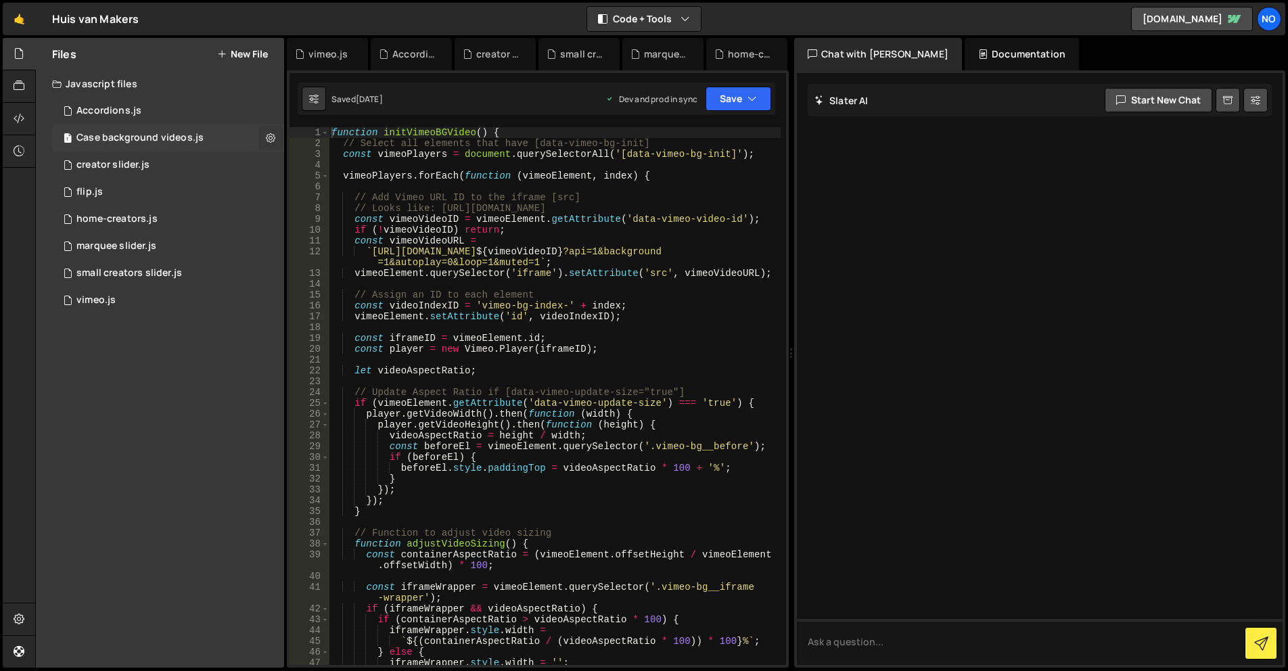
click at [267, 143] on icon at bounding box center [270, 137] width 9 height 13
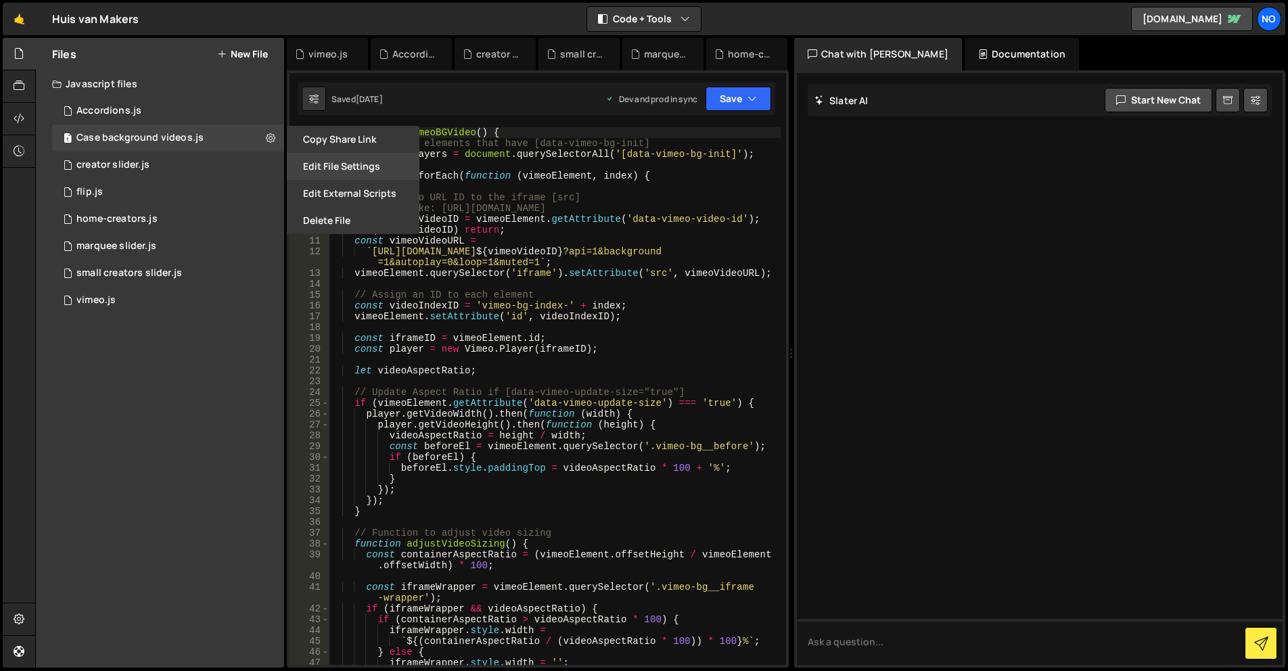
click at [336, 166] on button "Edit File Settings" at bounding box center [353, 166] width 133 height 27
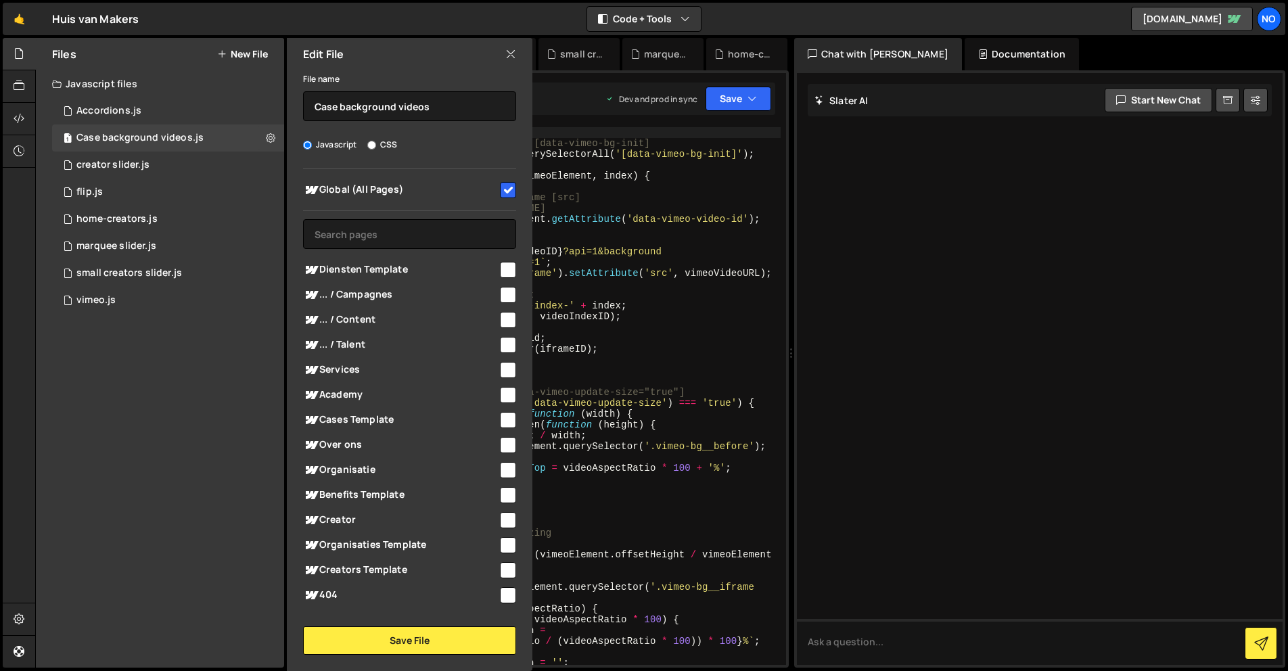
click at [509, 58] on icon at bounding box center [510, 54] width 11 height 15
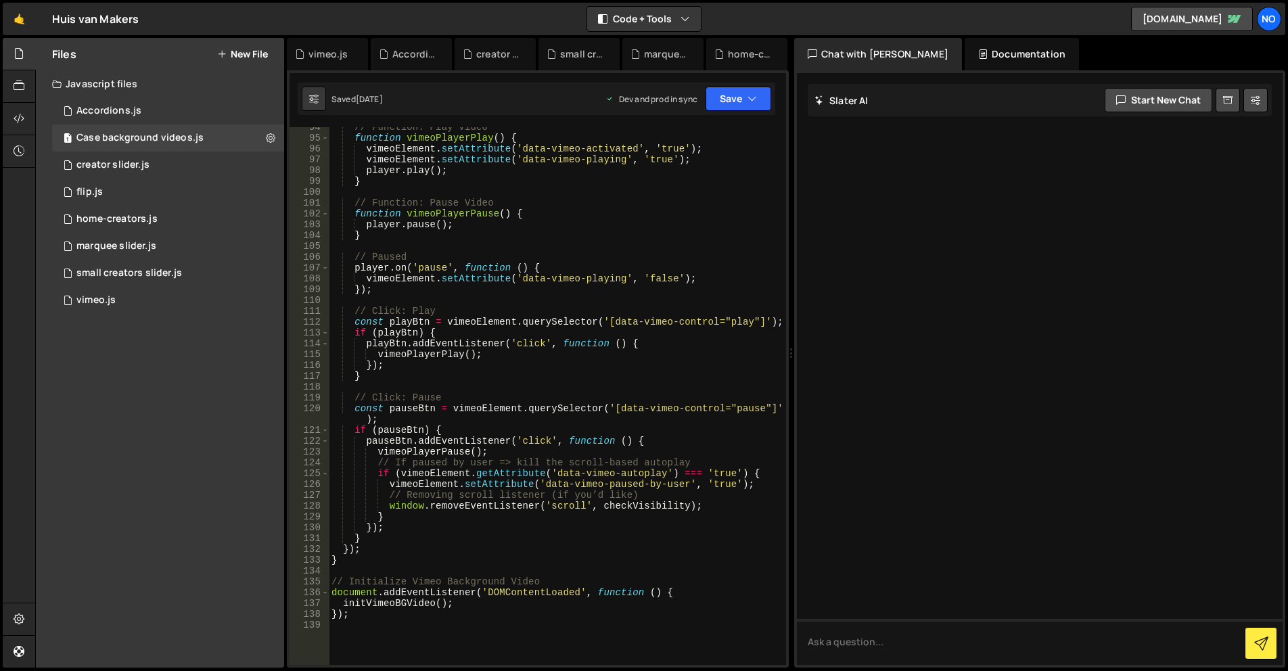
scroll to position [1137, 0]
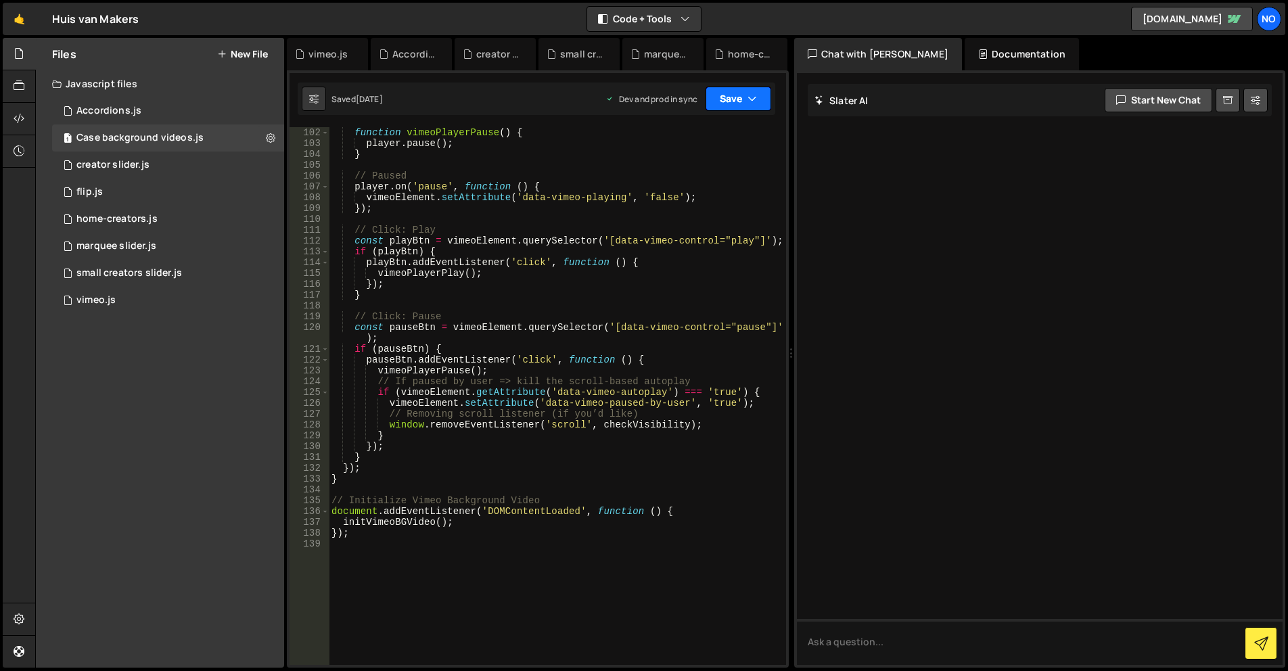
drag, startPoint x: 750, startPoint y: 98, endPoint x: 748, endPoint y: 106, distance: 8.2
click at [750, 98] on icon "button" at bounding box center [752, 99] width 9 height 14
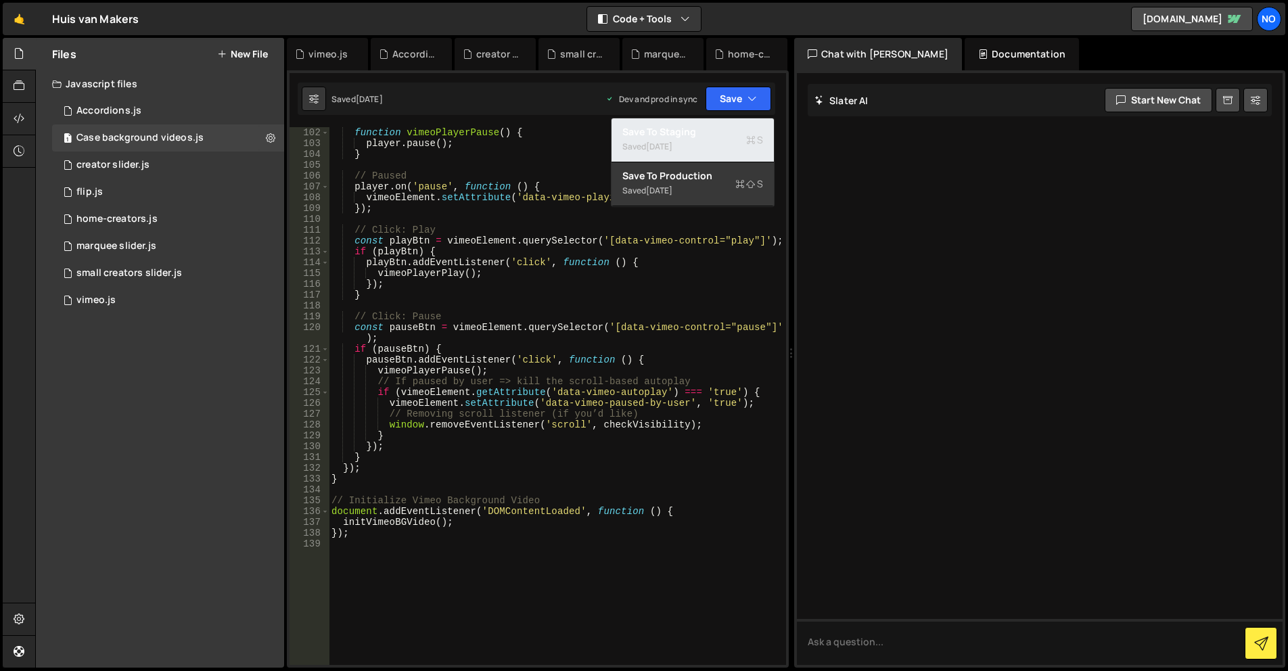
click at [747, 134] on icon at bounding box center [750, 140] width 9 height 14
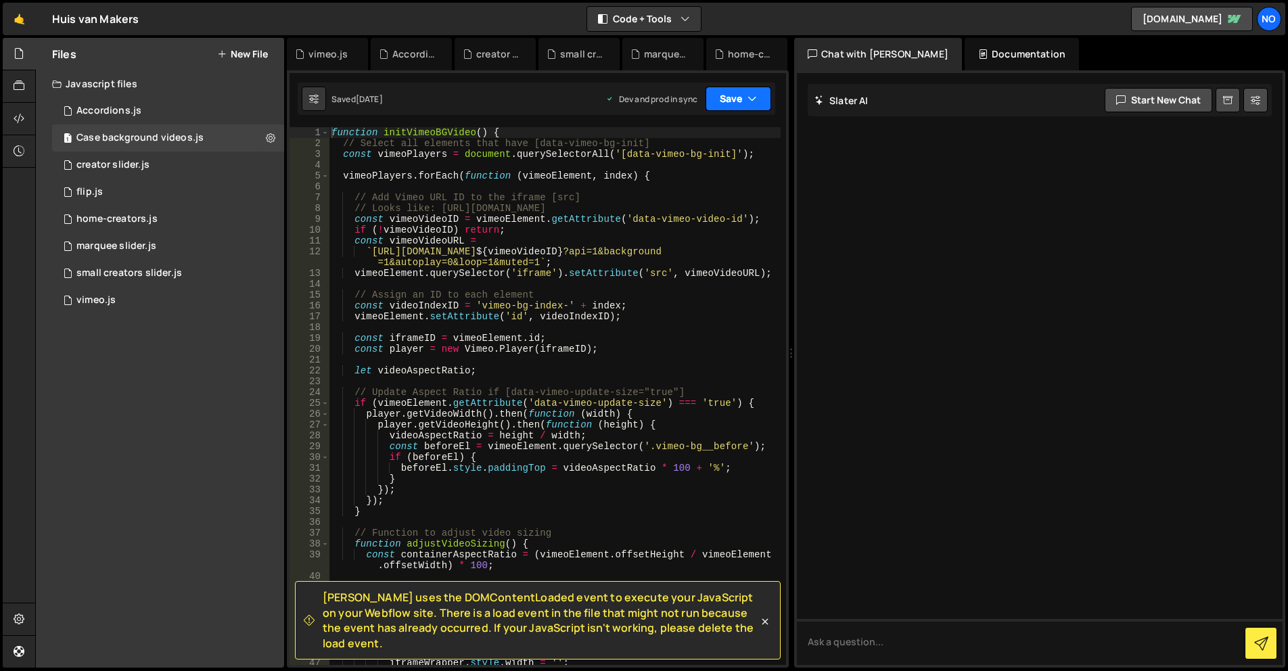
scroll to position [0, 0]
drag, startPoint x: 744, startPoint y: 91, endPoint x: 735, endPoint y: 117, distance: 27.6
click at [744, 91] on button "Save" at bounding box center [739, 99] width 66 height 24
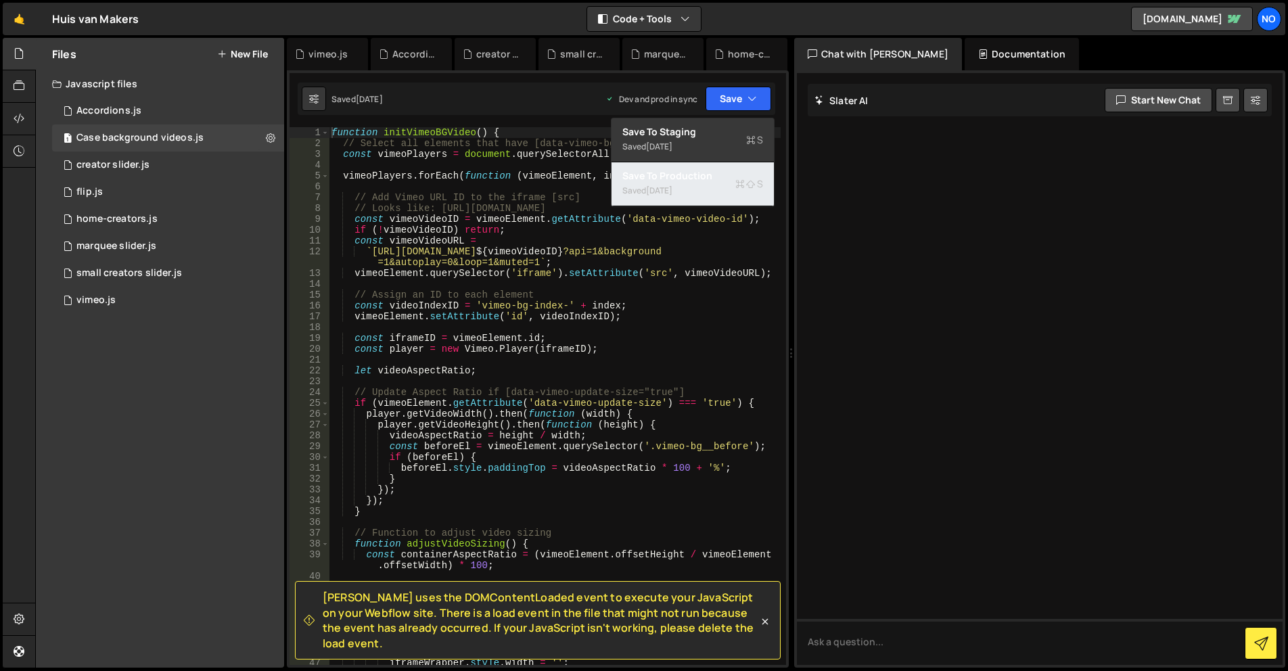
drag, startPoint x: 731, startPoint y: 183, endPoint x: 611, endPoint y: 195, distance: 121.0
click at [731, 183] on div "Saved [DATE]" at bounding box center [692, 191] width 141 height 16
